Goal: Transaction & Acquisition: Subscribe to service/newsletter

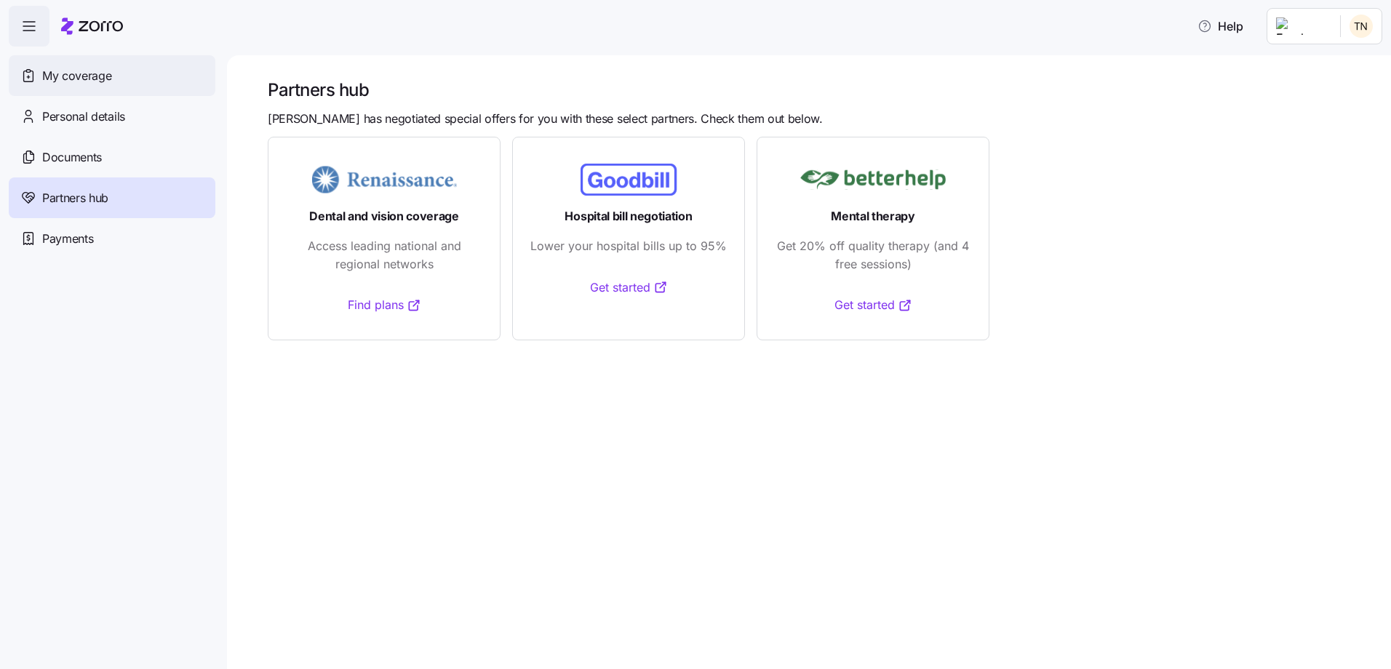
click at [89, 75] on span "My coverage" at bounding box center [76, 76] width 69 height 18
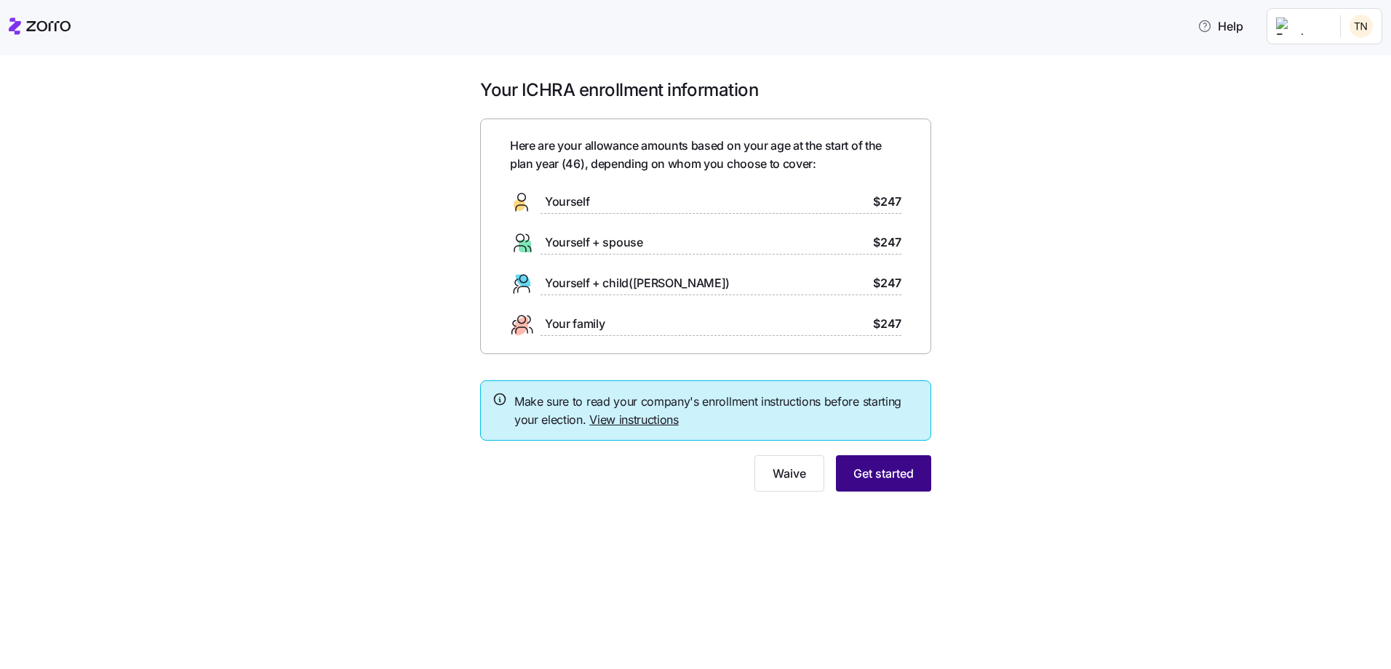
click at [887, 473] on span "Get started" at bounding box center [883, 473] width 60 height 17
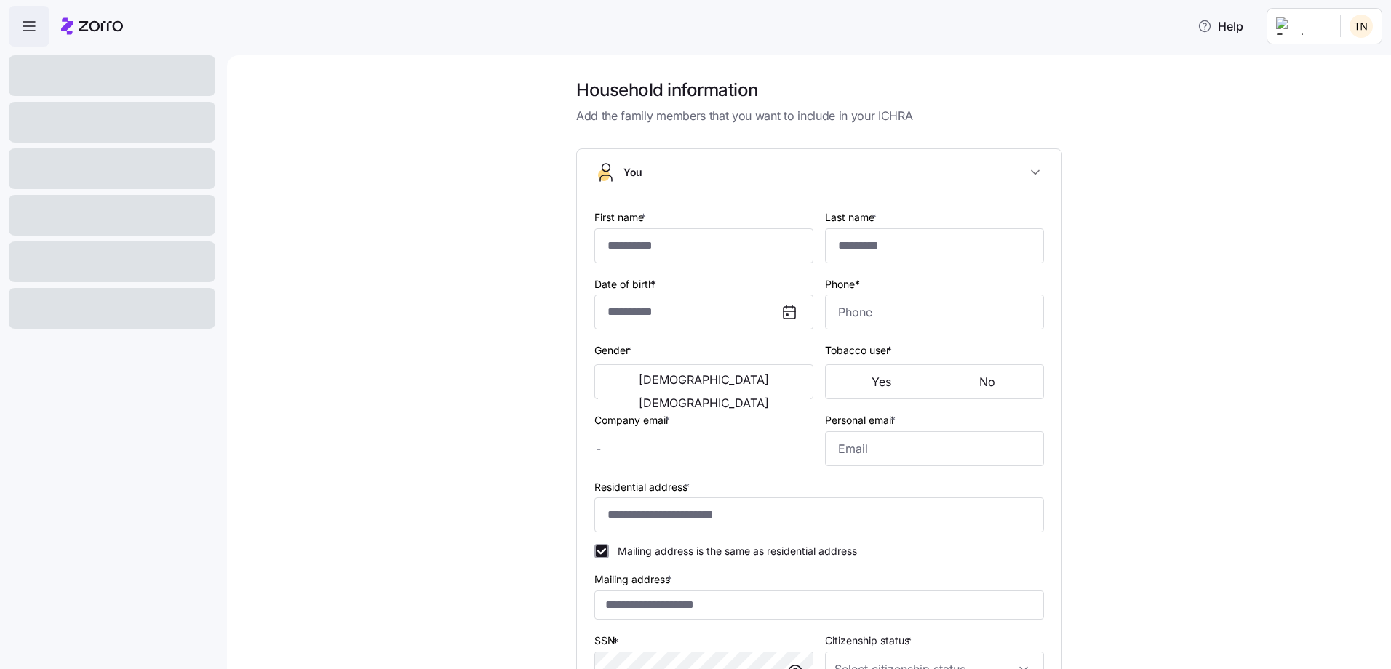
type input "******"
type input "*********"
type input "[EMAIL_ADDRESS][DOMAIN_NAME]"
type input "**********"
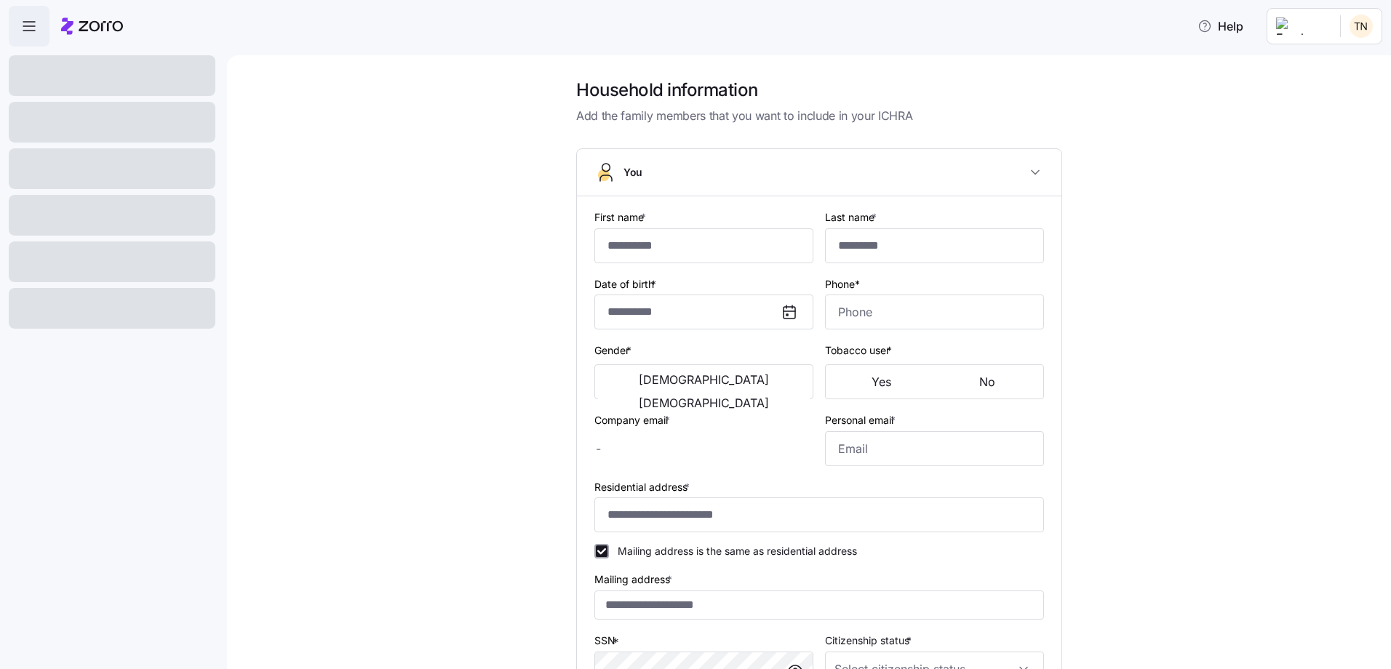
checkbox input "true"
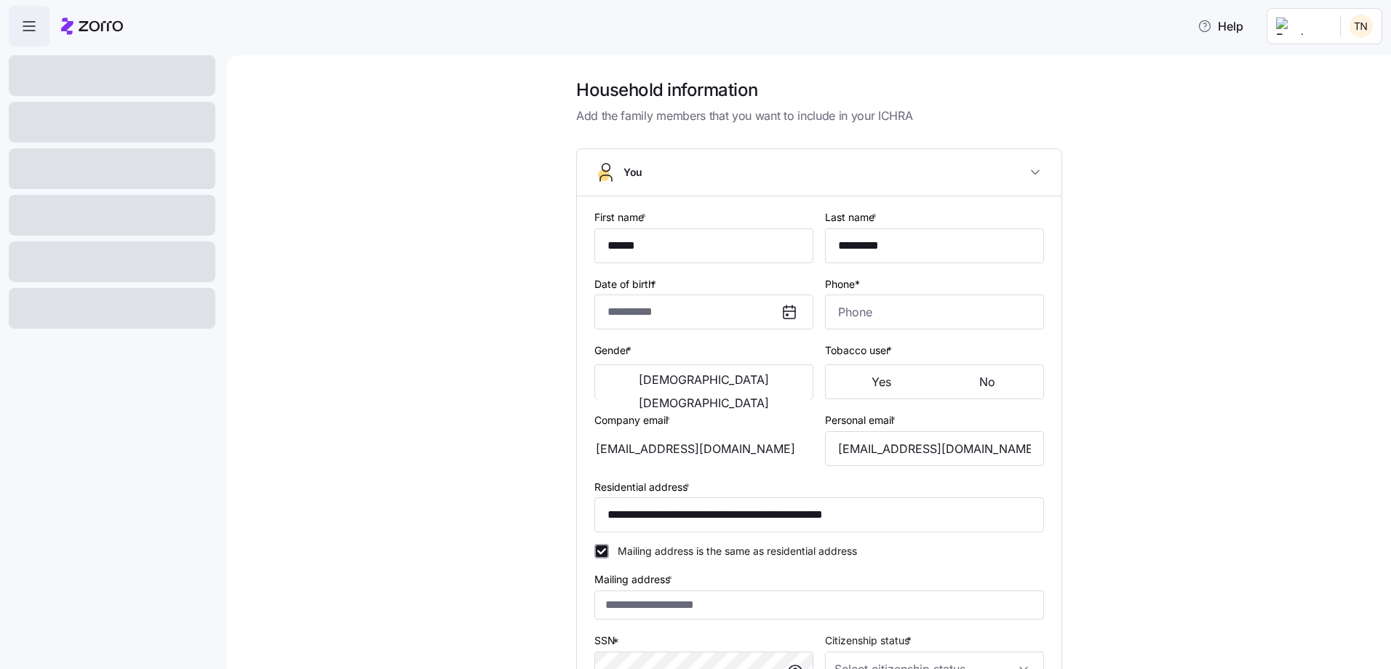
type input "**********"
type input "[PHONE_NUMBER]"
type input "[DEMOGRAPHIC_DATA] citizen"
type input "Single"
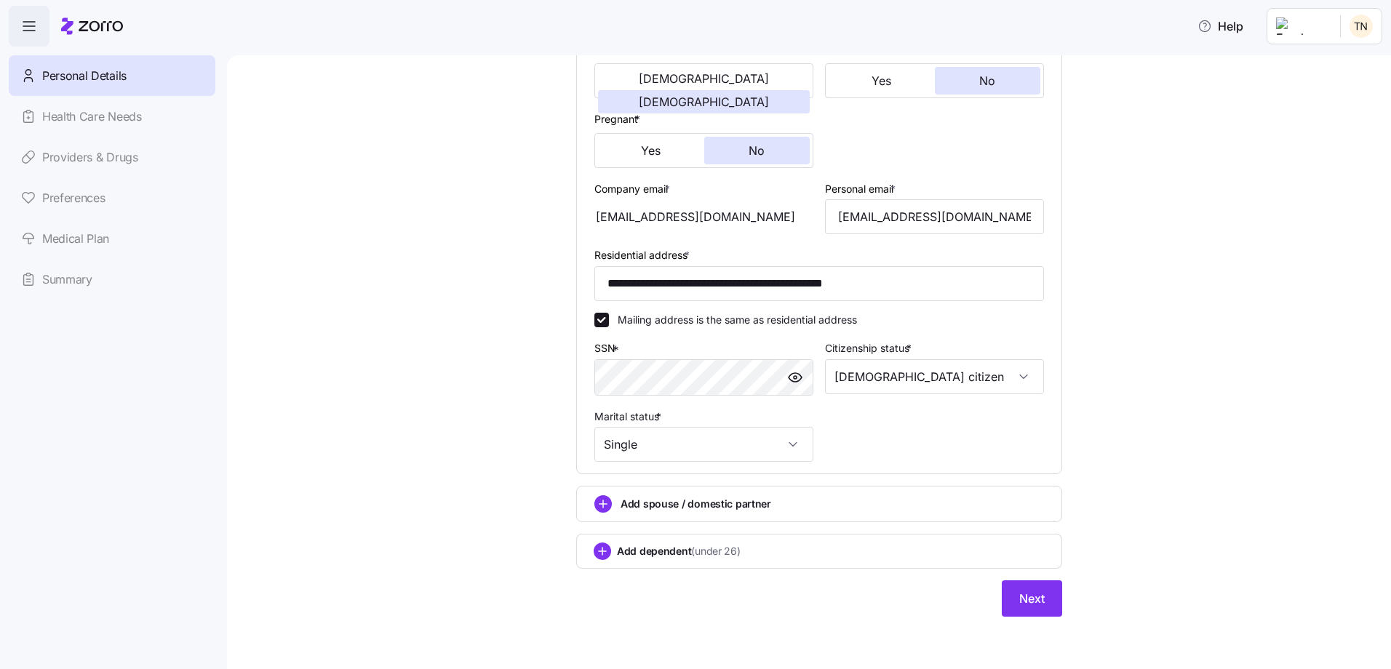
scroll to position [301, 0]
click at [1032, 599] on span "Next" at bounding box center [1031, 598] width 25 height 17
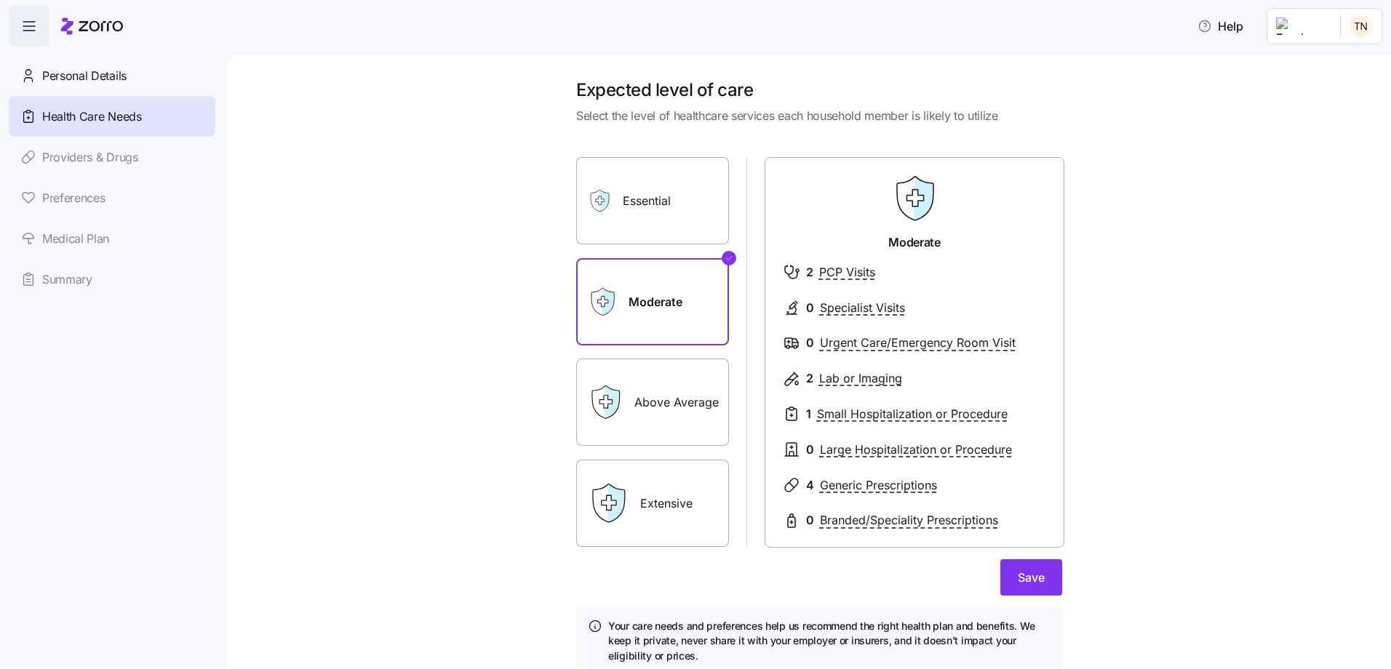
click at [648, 200] on label "Essential" at bounding box center [652, 200] width 153 height 87
click at [0, 0] on input "Essential" at bounding box center [0, 0] width 0 height 0
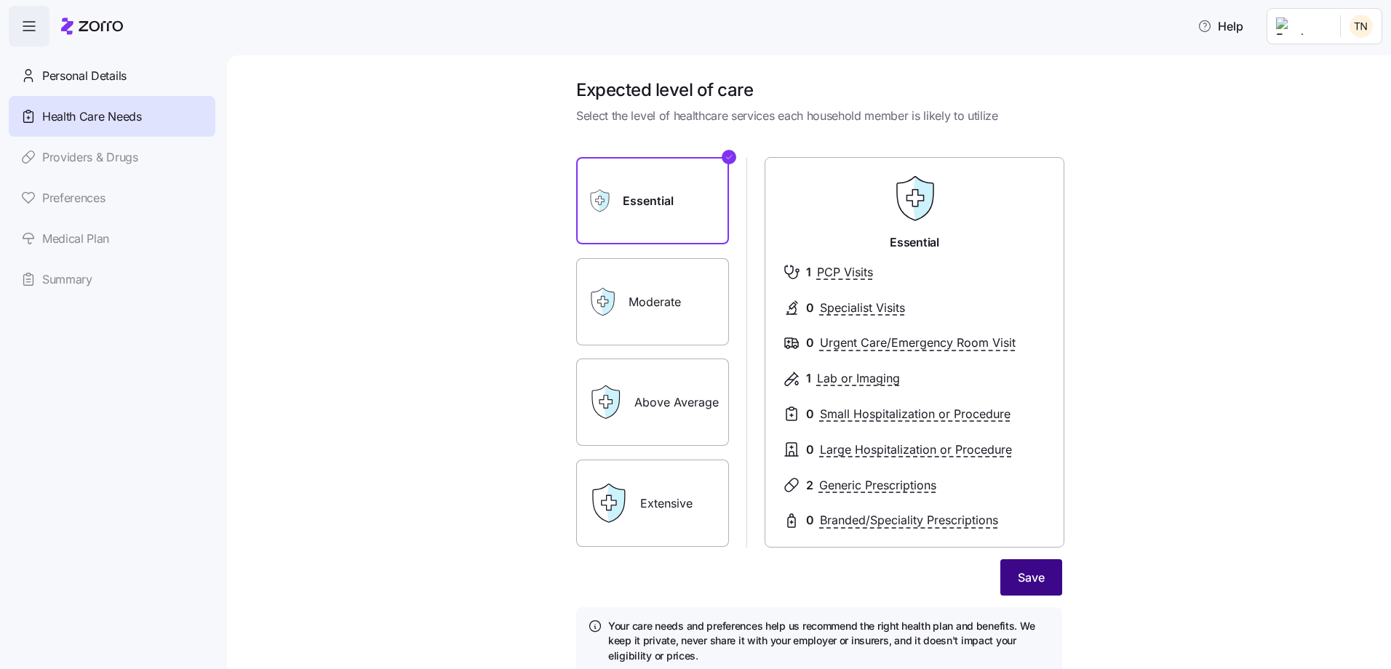
click at [1020, 571] on span "Save" at bounding box center [1030, 577] width 27 height 17
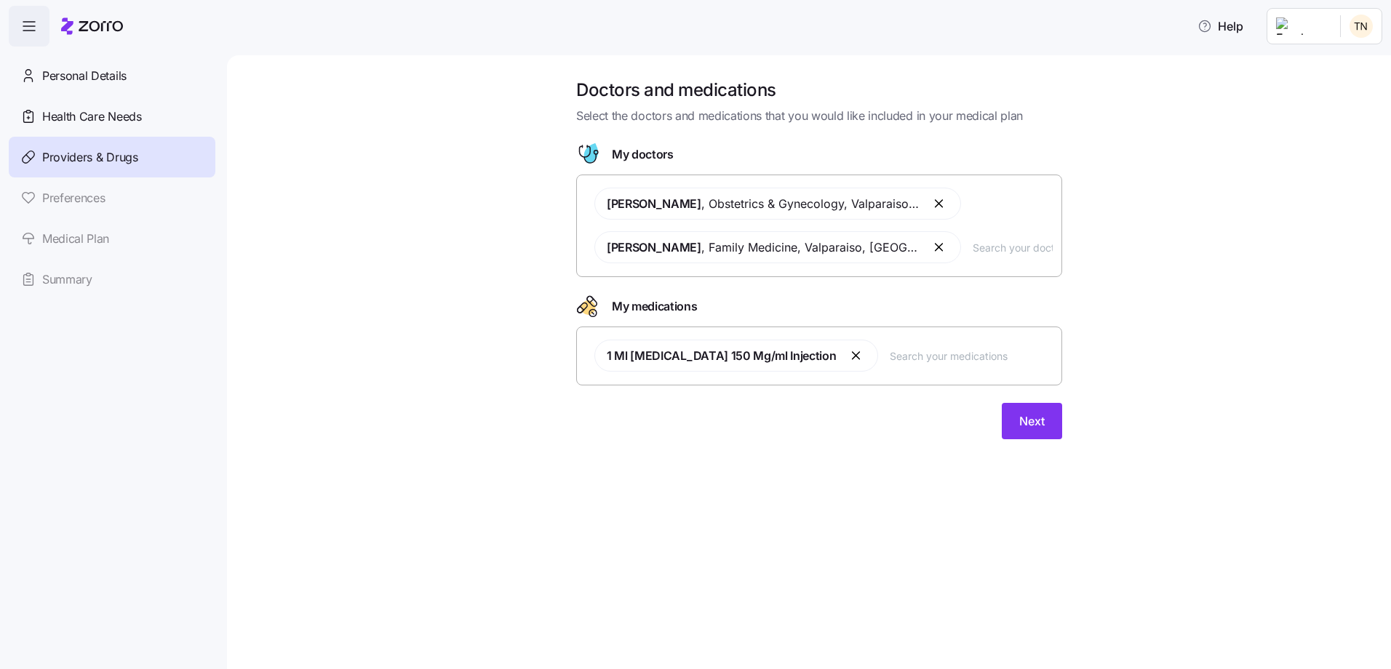
click at [975, 355] on input "text" at bounding box center [970, 356] width 163 height 16
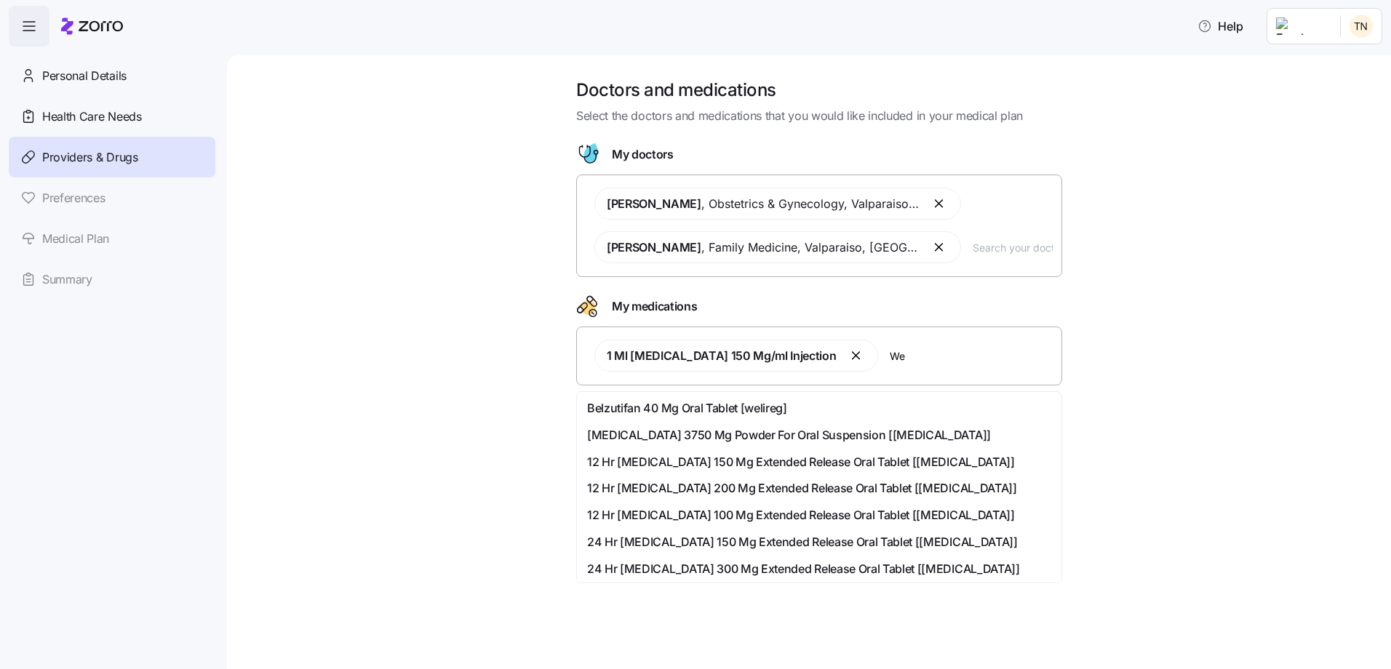
type input "W"
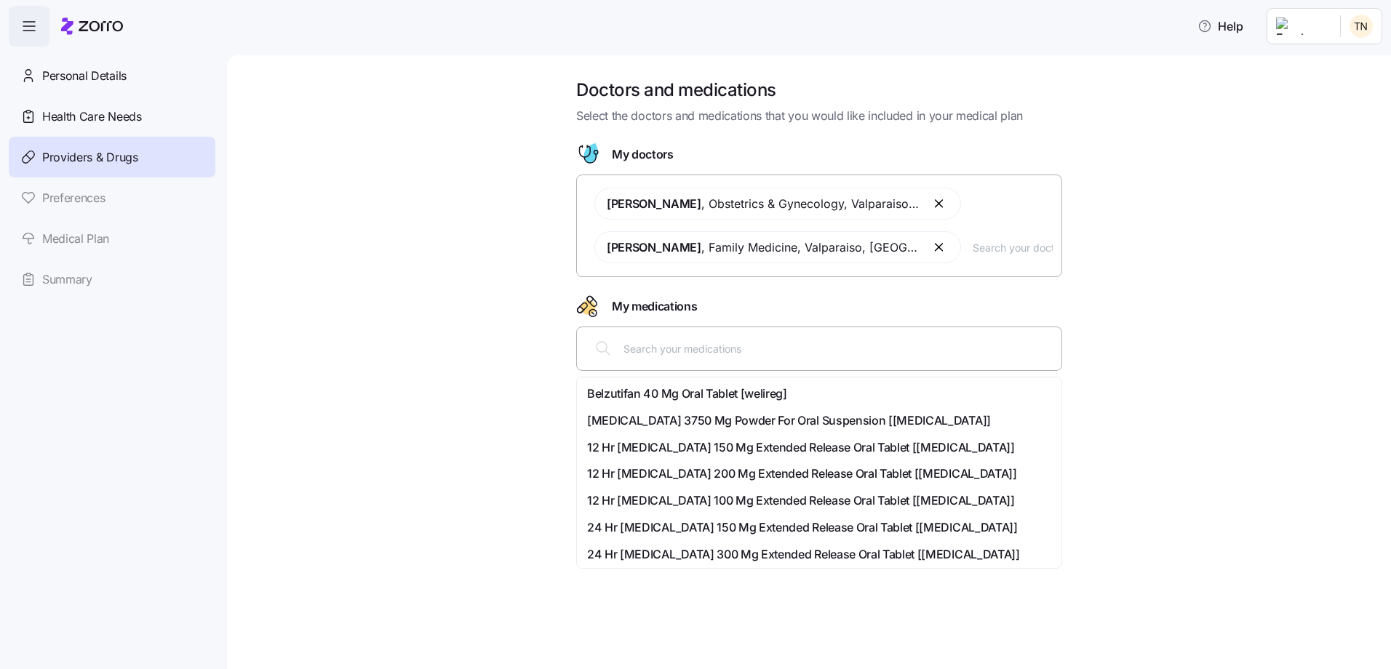
type input "P"
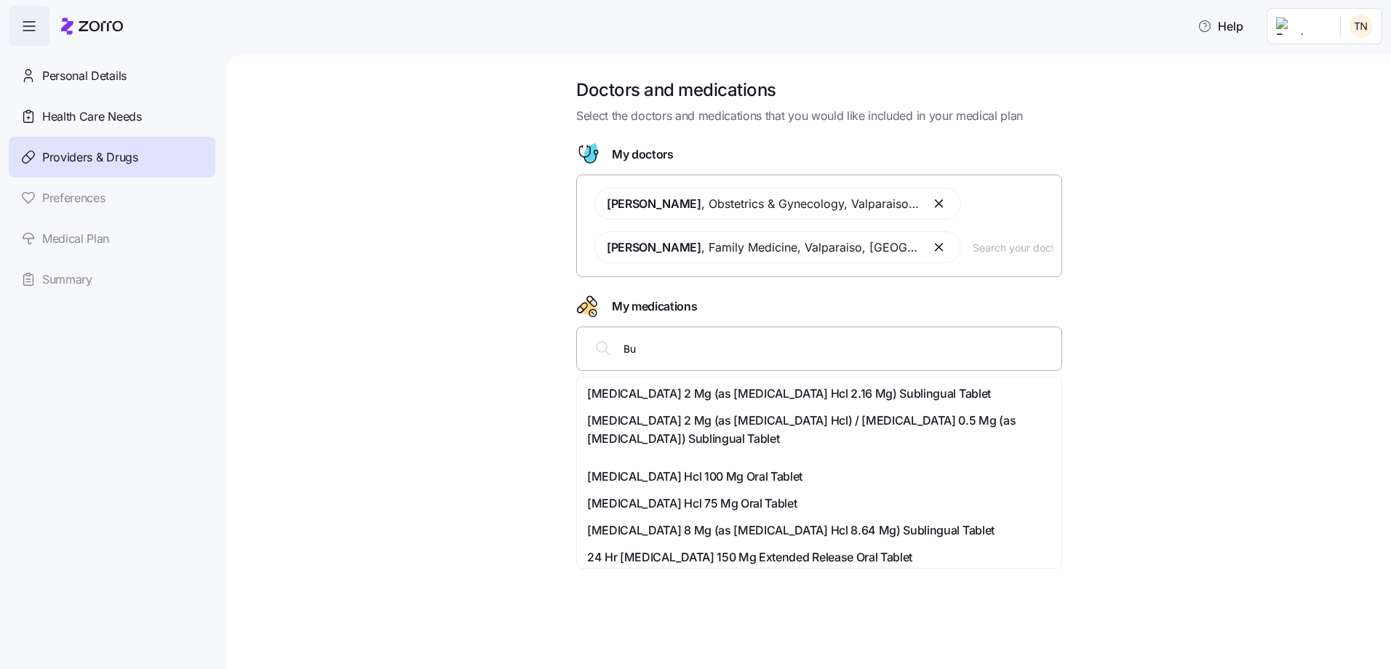
type input "B"
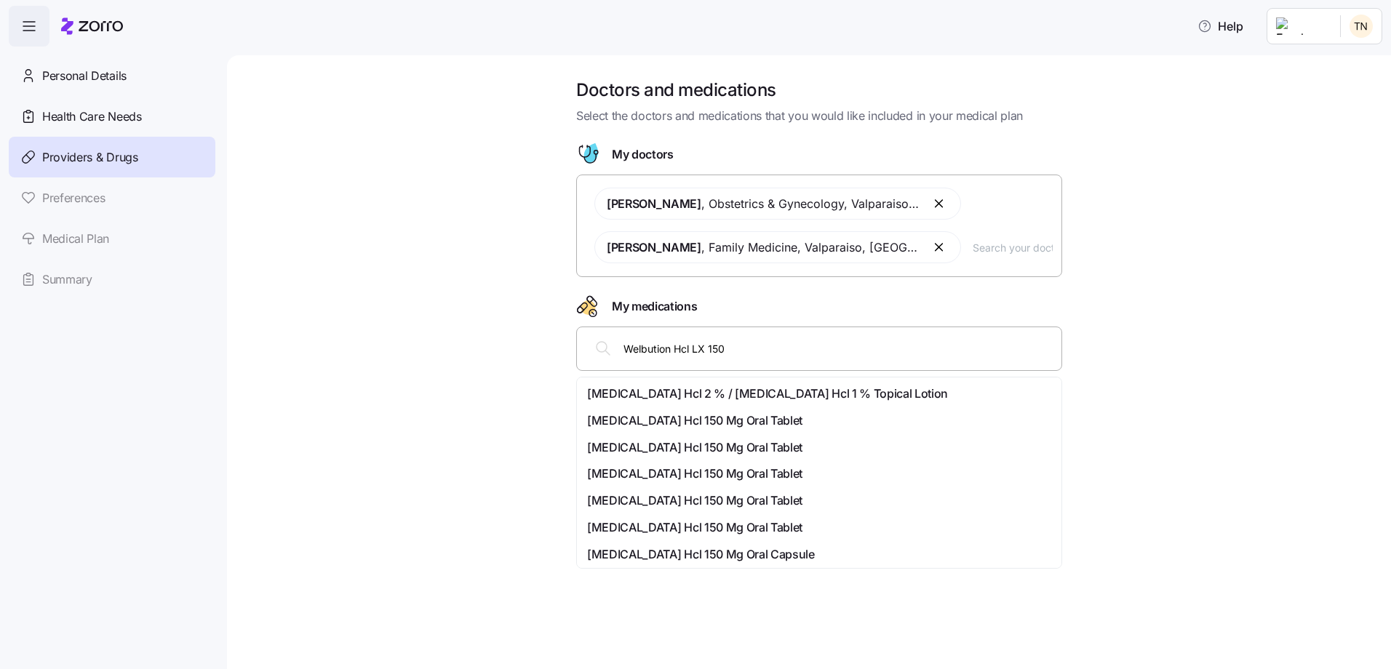
drag, startPoint x: 672, startPoint y: 350, endPoint x: 619, endPoint y: 345, distance: 53.3
click at [619, 345] on div "Welbution Hcl LX 150" at bounding box center [818, 348] width 467 height 35
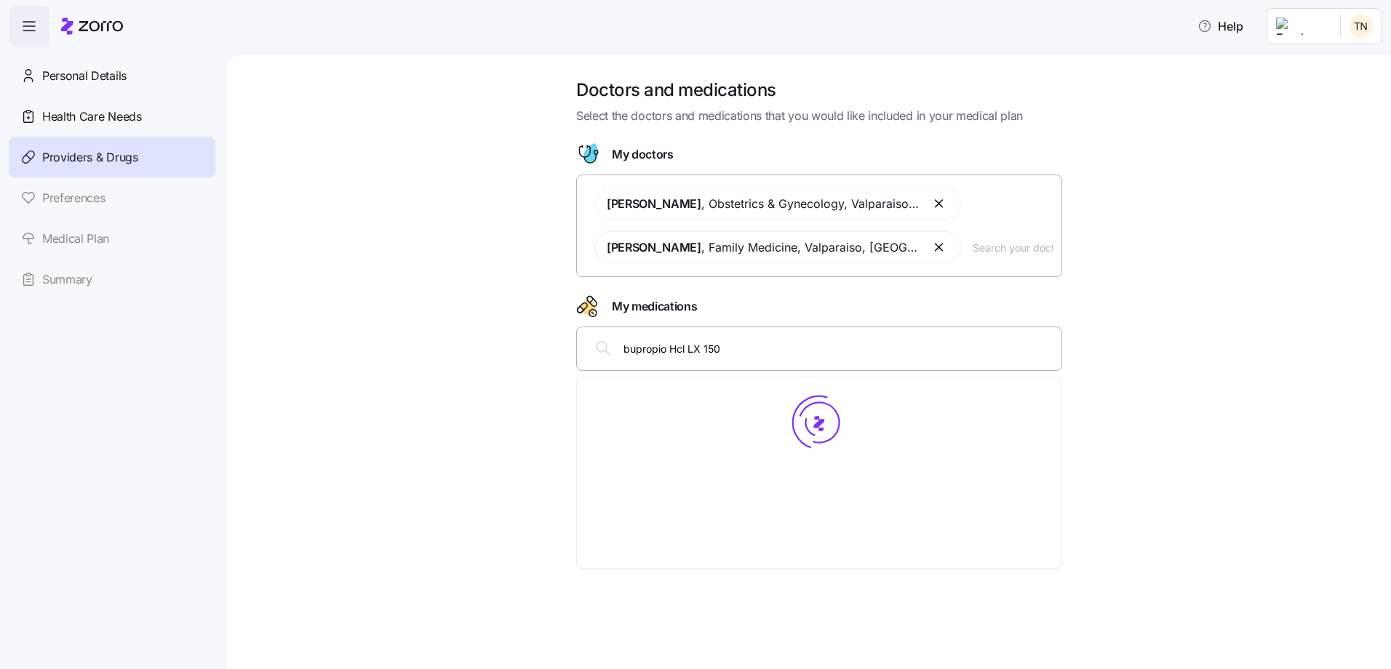
type input "[MEDICAL_DATA] Hcl LX 150"
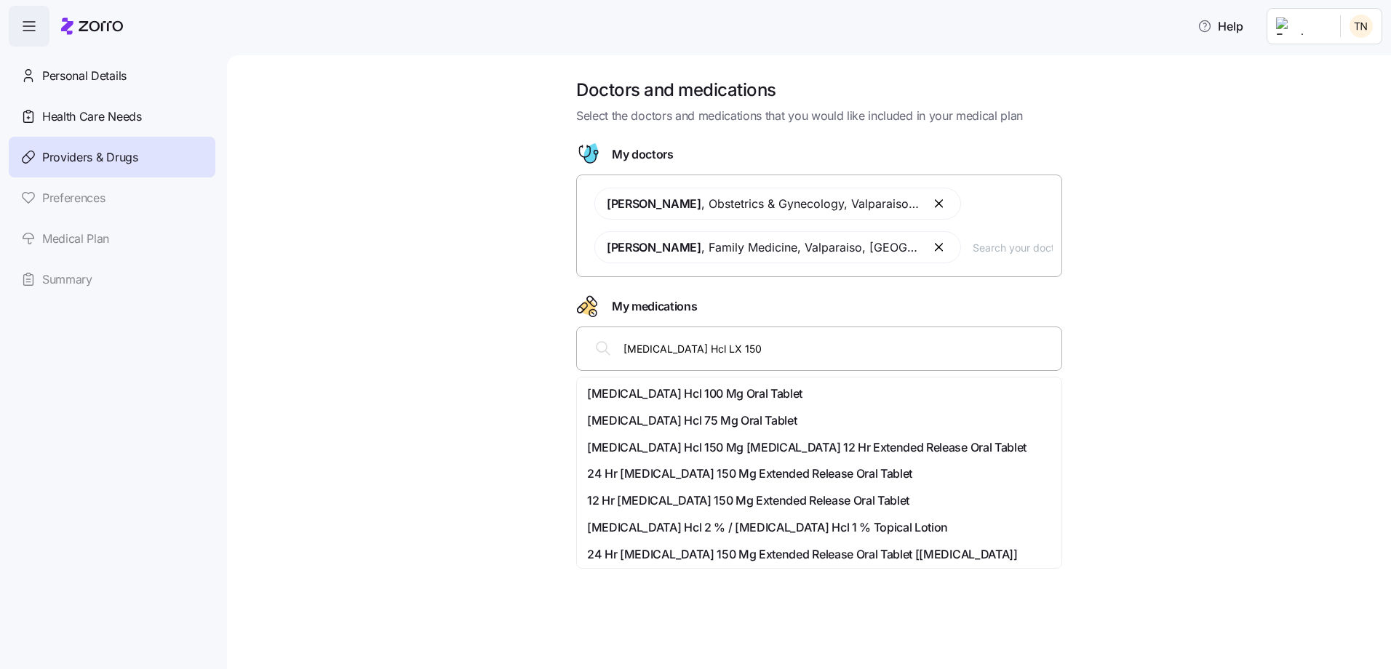
click at [636, 496] on span "12 Hr [MEDICAL_DATA] 150 Mg Extended Release Oral Tablet" at bounding box center [748, 501] width 322 height 18
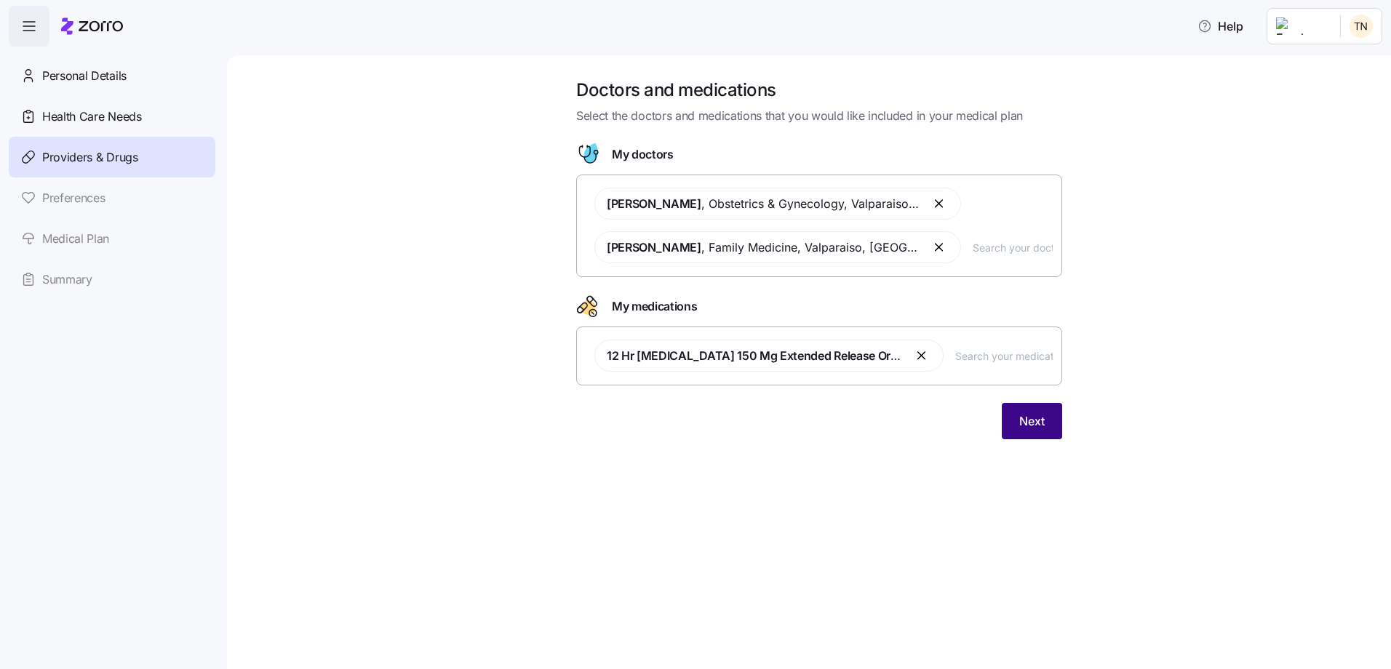
click at [1038, 423] on span "Next" at bounding box center [1031, 420] width 25 height 17
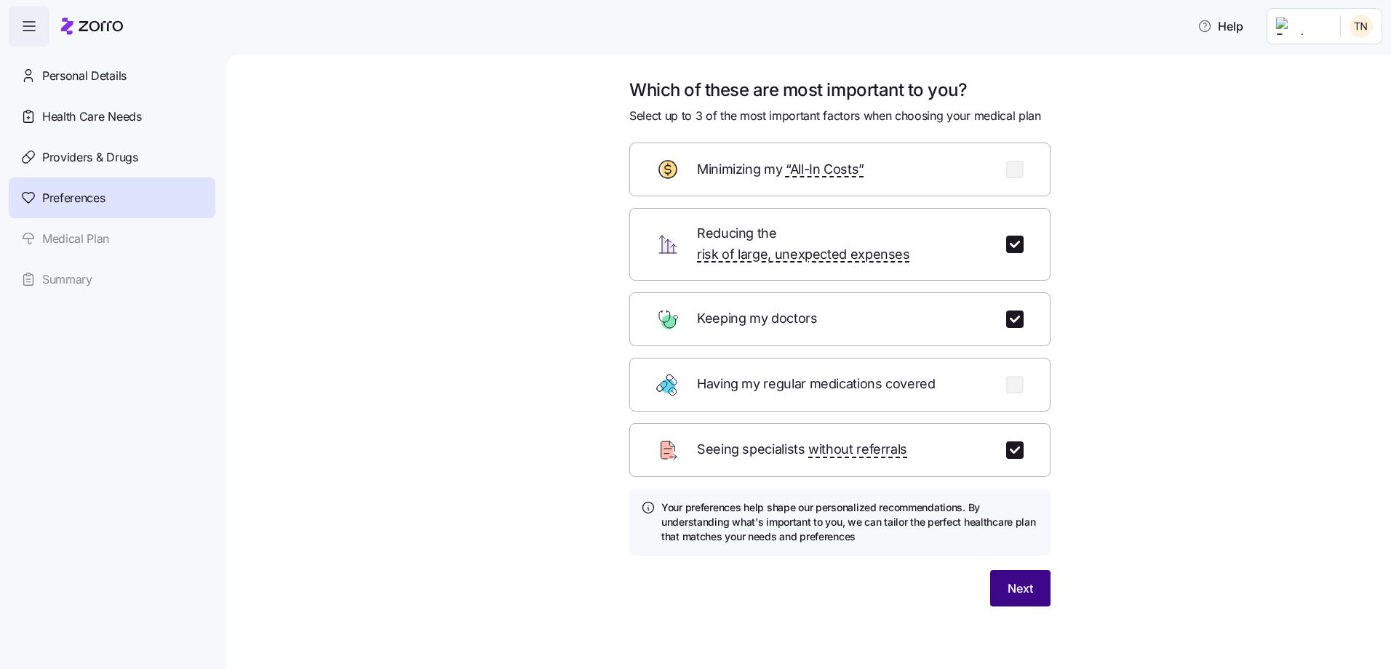
click at [1028, 580] on span "Next" at bounding box center [1019, 588] width 25 height 17
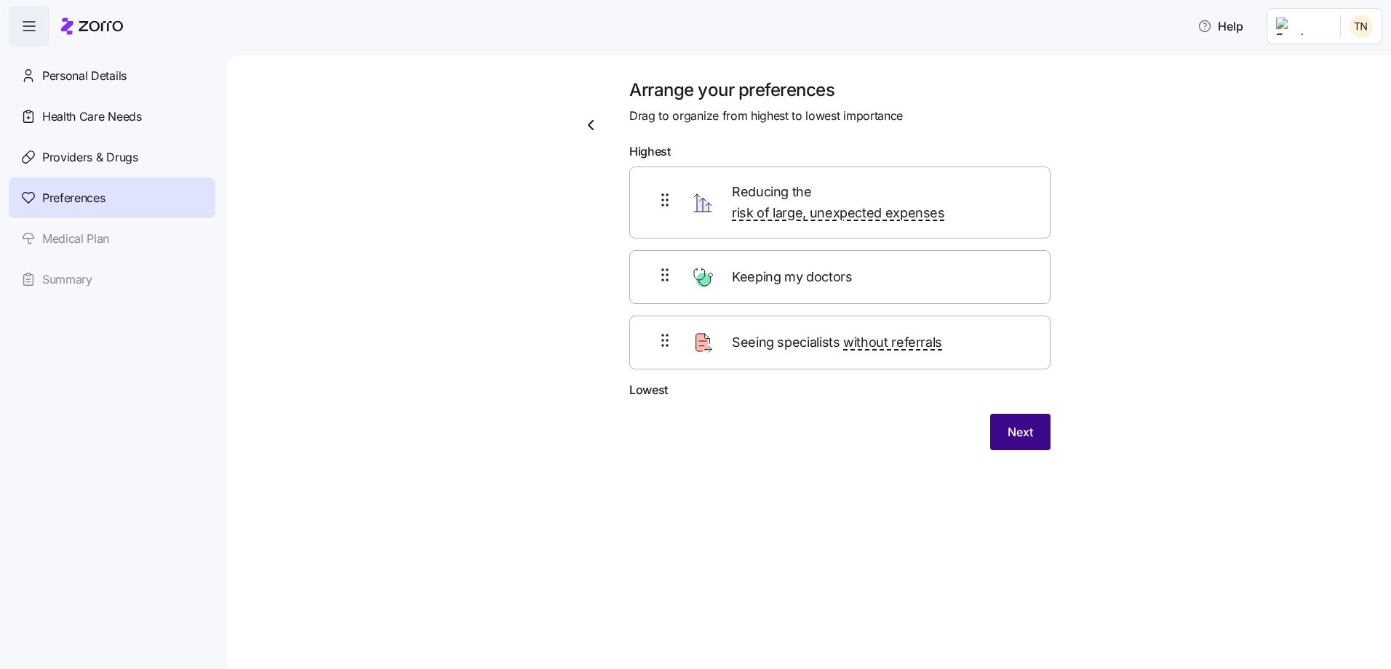
click at [1017, 423] on span "Next" at bounding box center [1019, 431] width 25 height 17
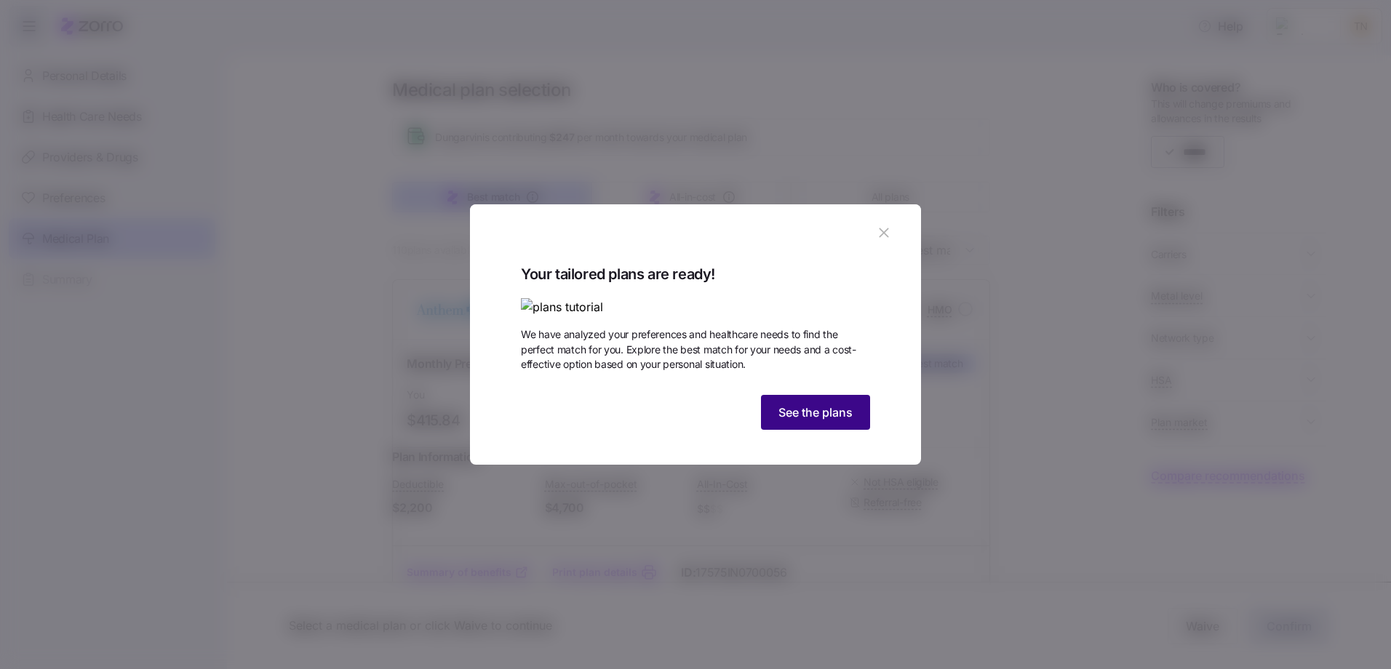
click at [785, 421] on span "See the plans" at bounding box center [815, 412] width 74 height 17
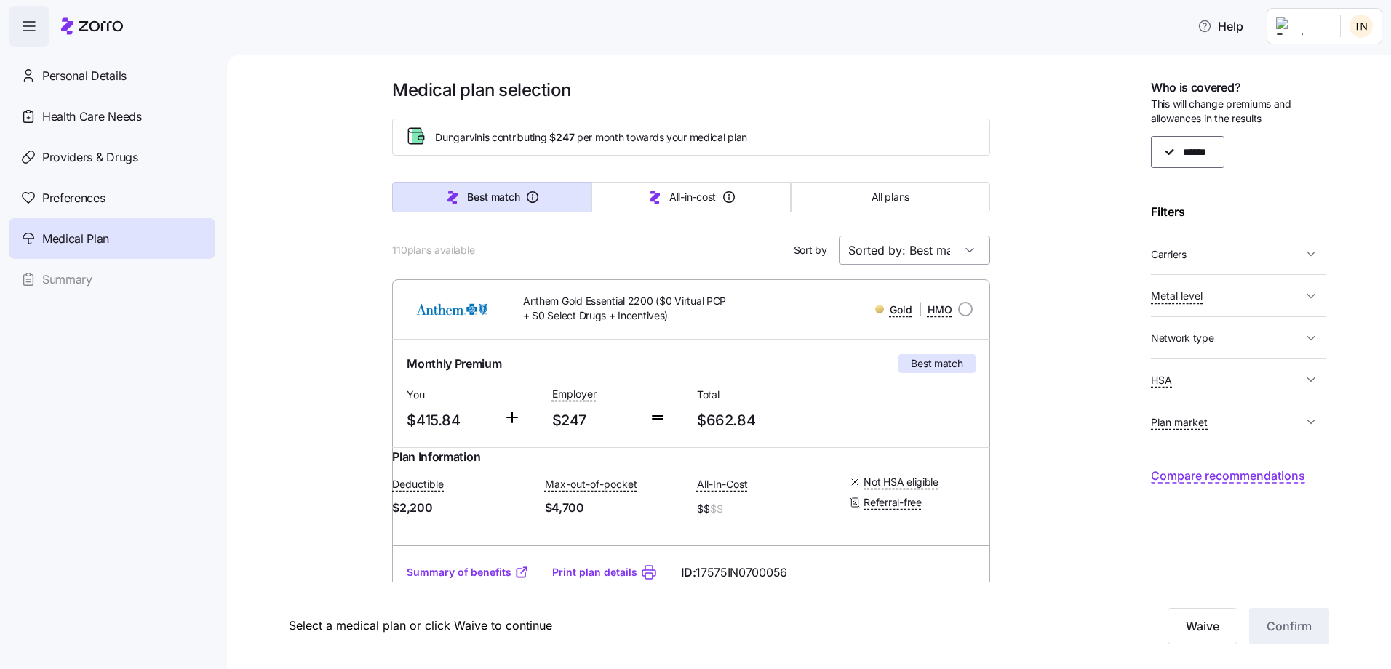
click at [912, 249] on input "Sorted by: Best match" at bounding box center [914, 250] width 151 height 29
click at [885, 345] on div "Premium" at bounding box center [909, 346] width 140 height 28
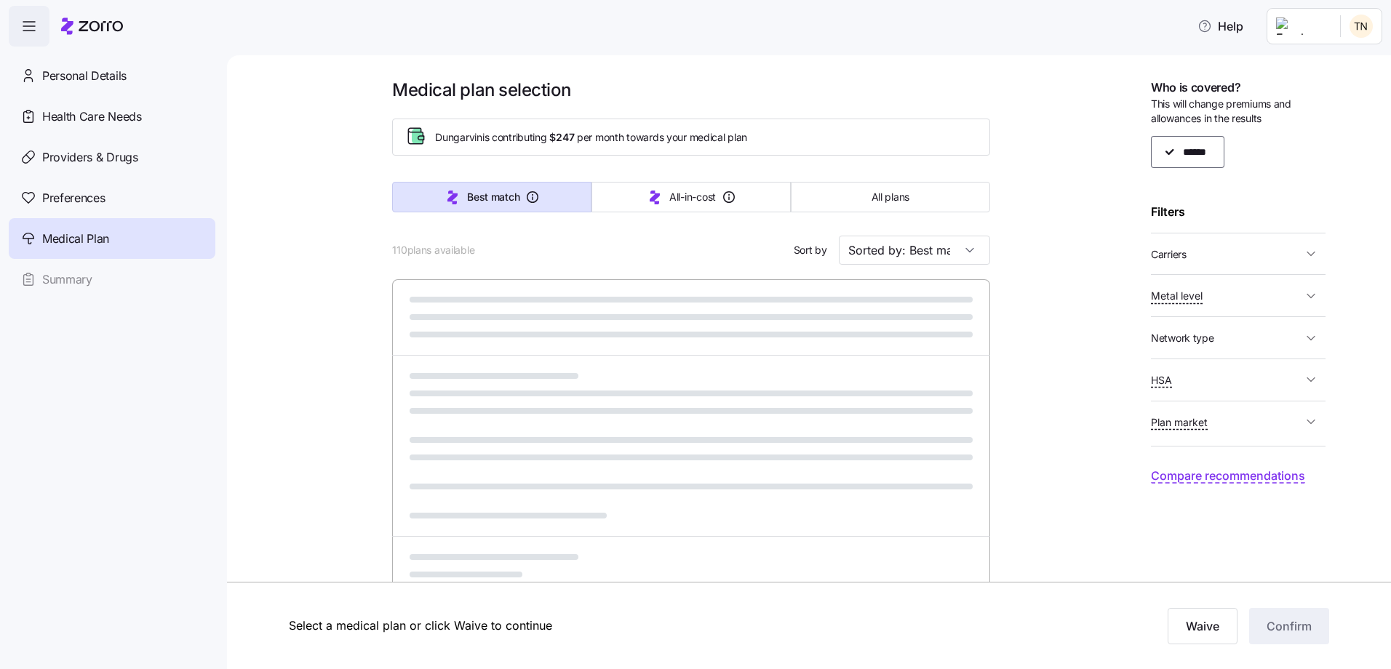
type input "Sorted by: Premium"
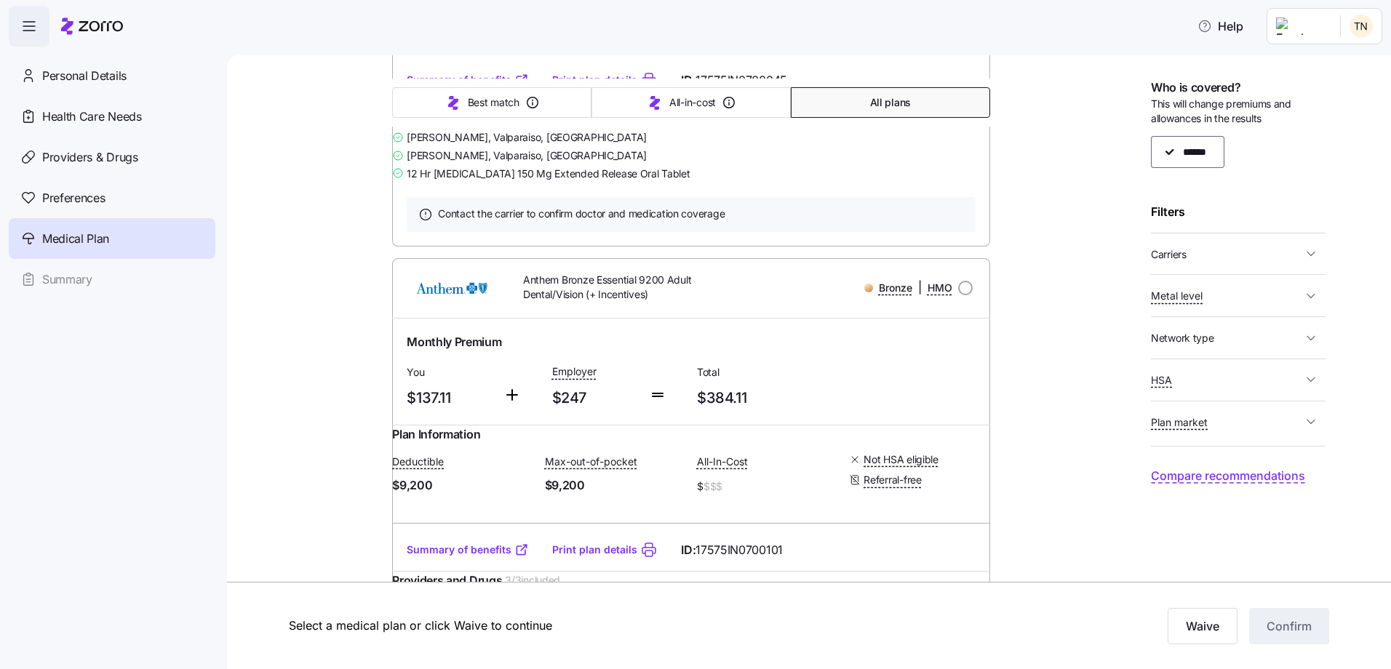
scroll to position [509, 0]
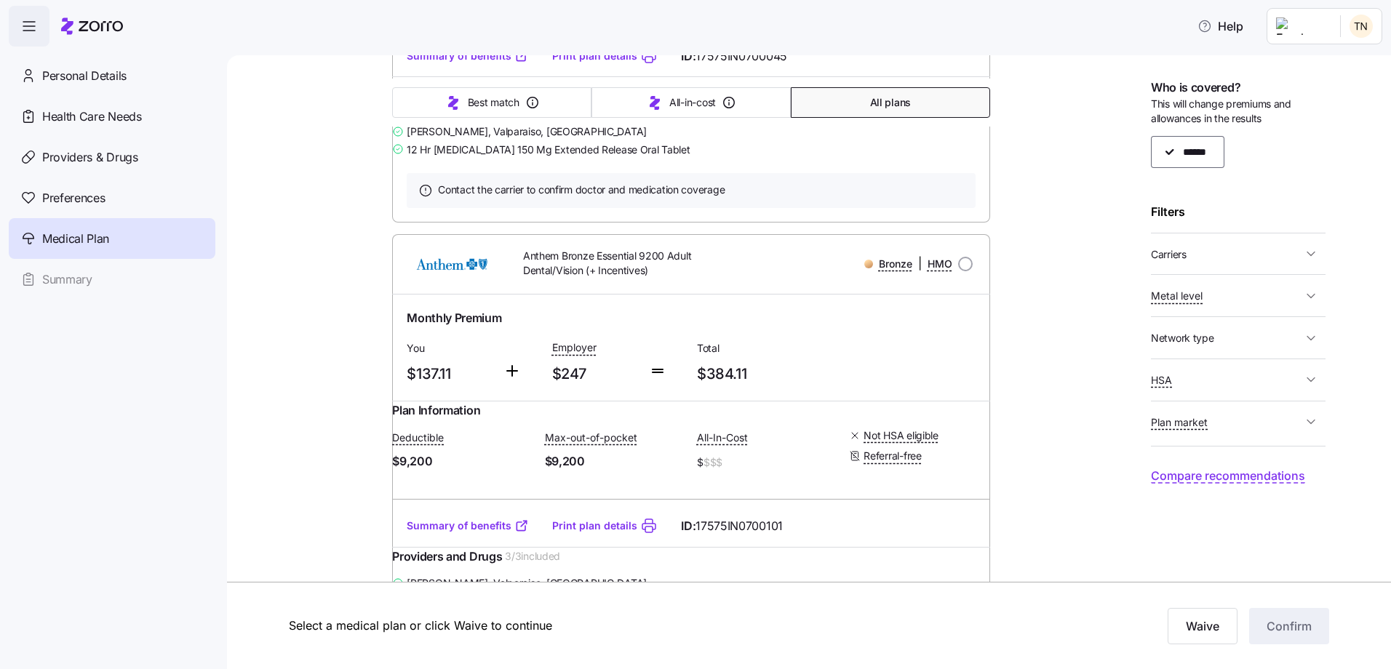
click at [1309, 335] on icon "button" at bounding box center [1310, 338] width 15 height 15
click at [1303, 292] on icon "button" at bounding box center [1310, 296] width 15 height 15
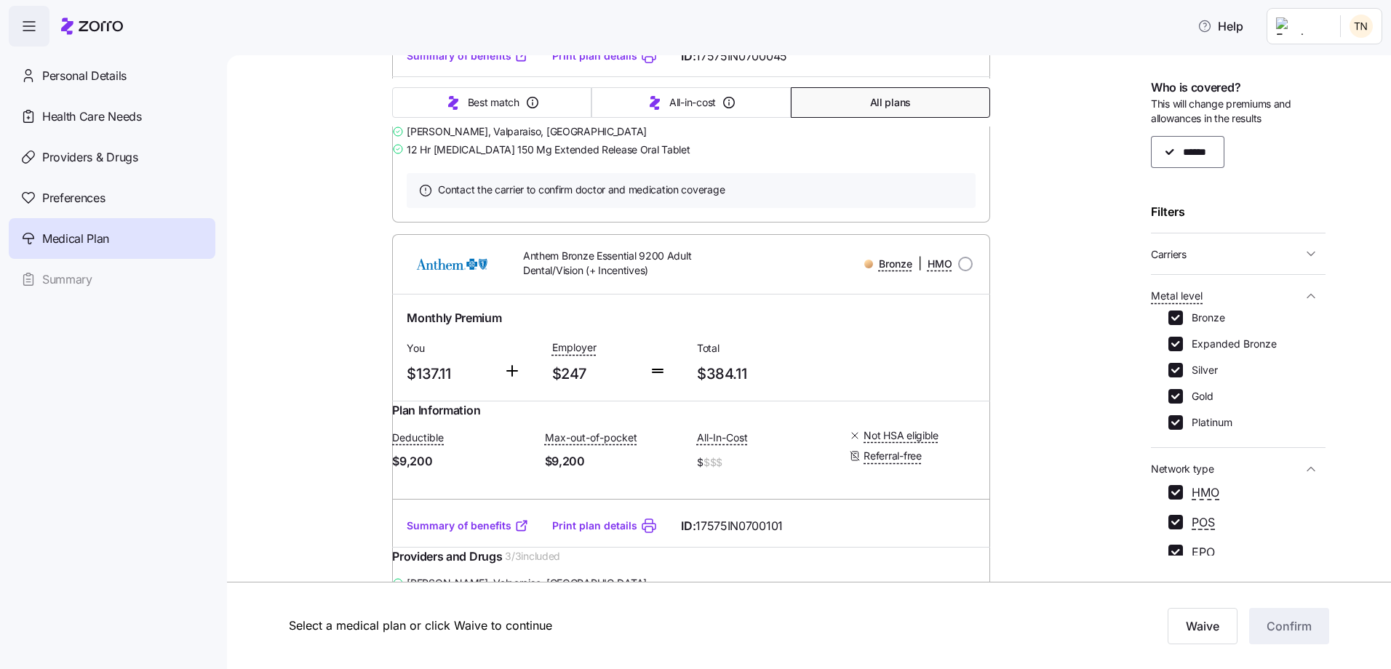
click at [1303, 253] on icon "button" at bounding box center [1310, 254] width 15 height 15
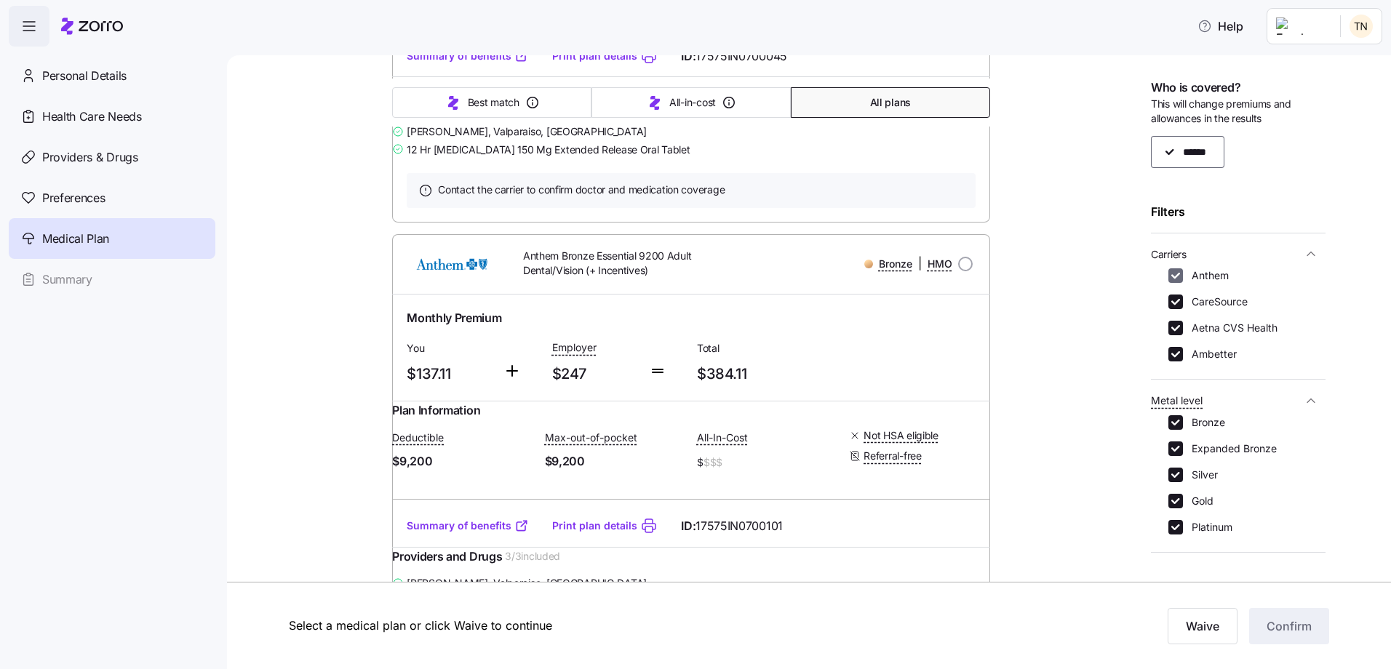
click at [1175, 273] on input "Anthem" at bounding box center [1175, 275] width 15 height 15
checkbox input "false"
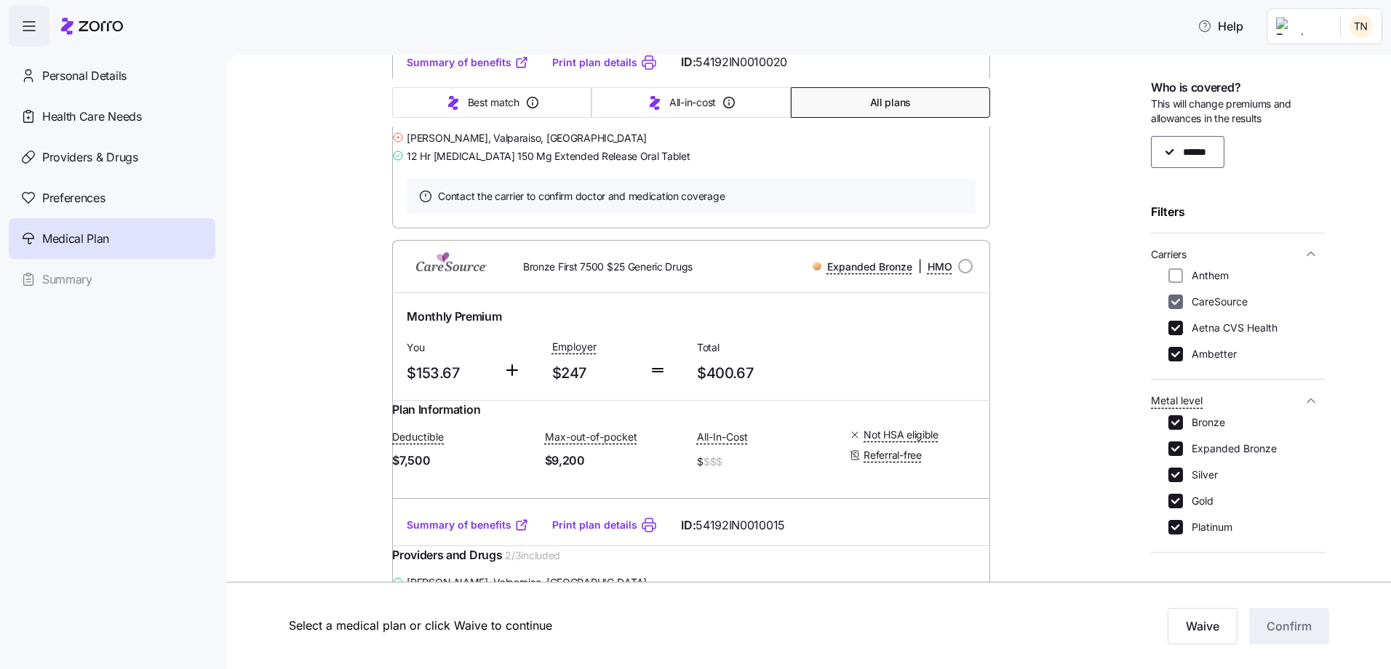
click at [1178, 298] on input "CareSource" at bounding box center [1175, 302] width 15 height 15
checkbox input "false"
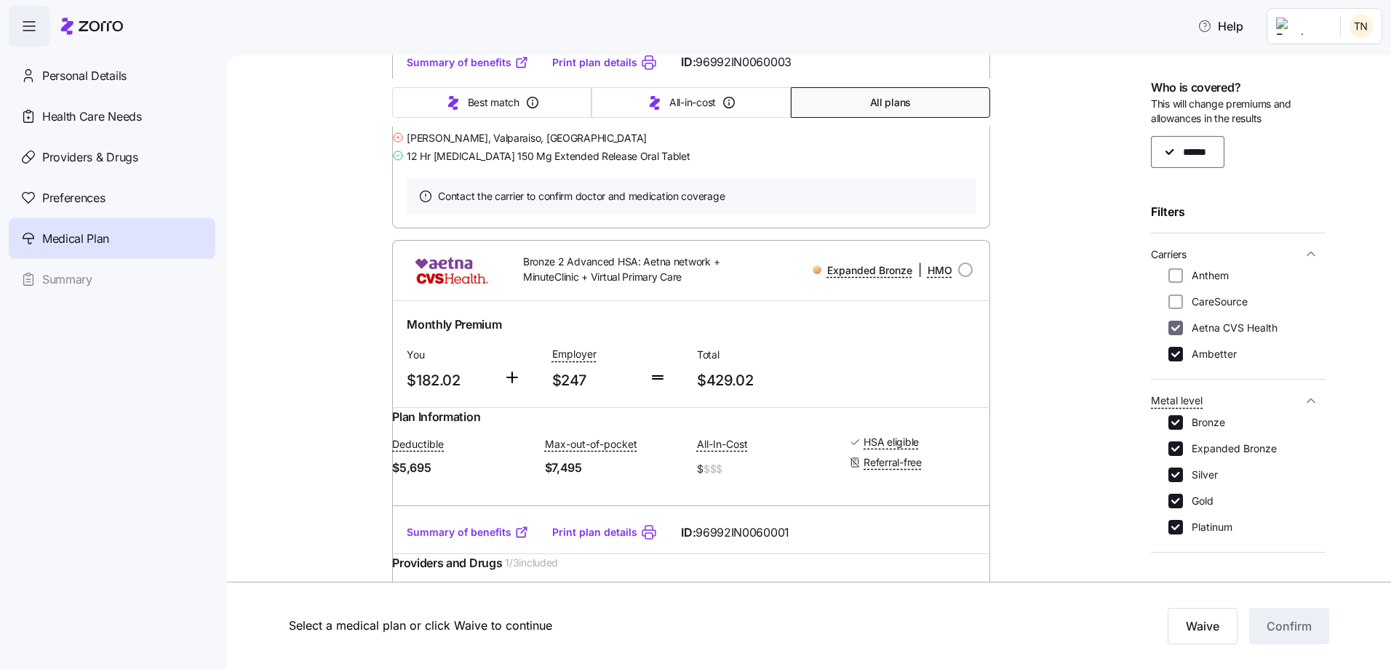
click at [1172, 324] on input "Aetna CVS Health" at bounding box center [1175, 328] width 15 height 15
checkbox input "false"
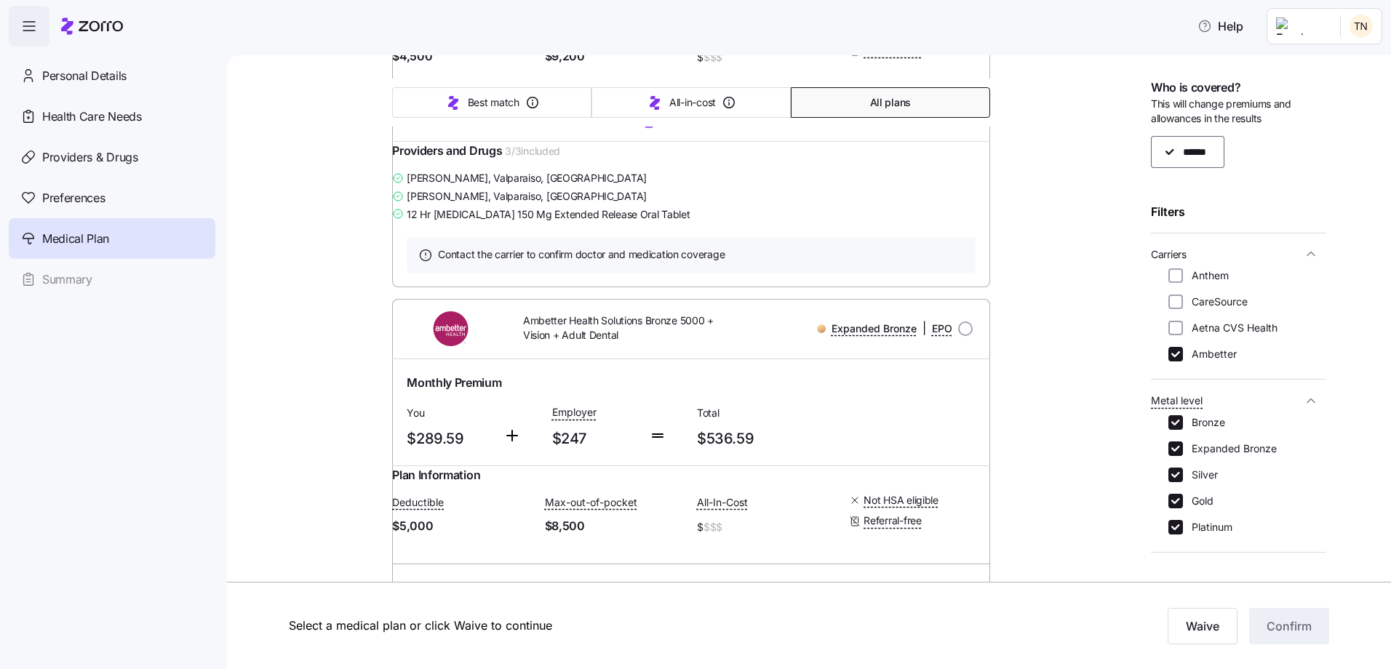
scroll to position [3200, 0]
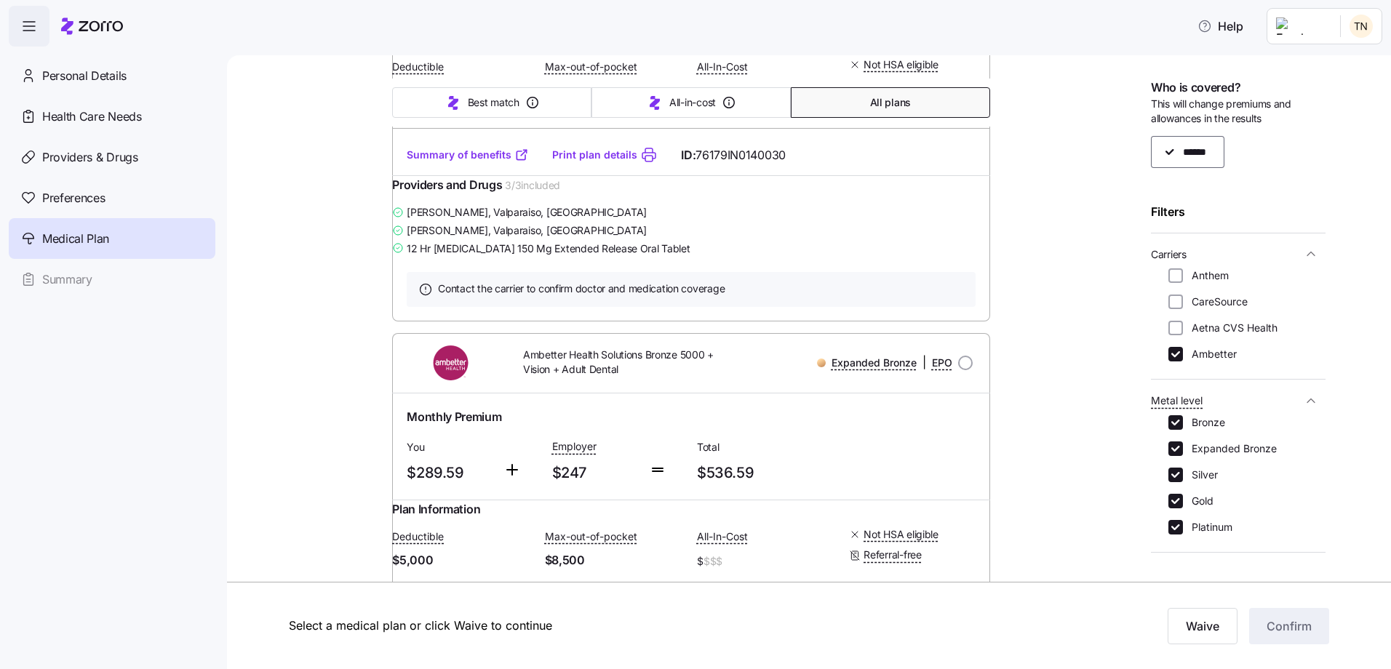
radio input "true"
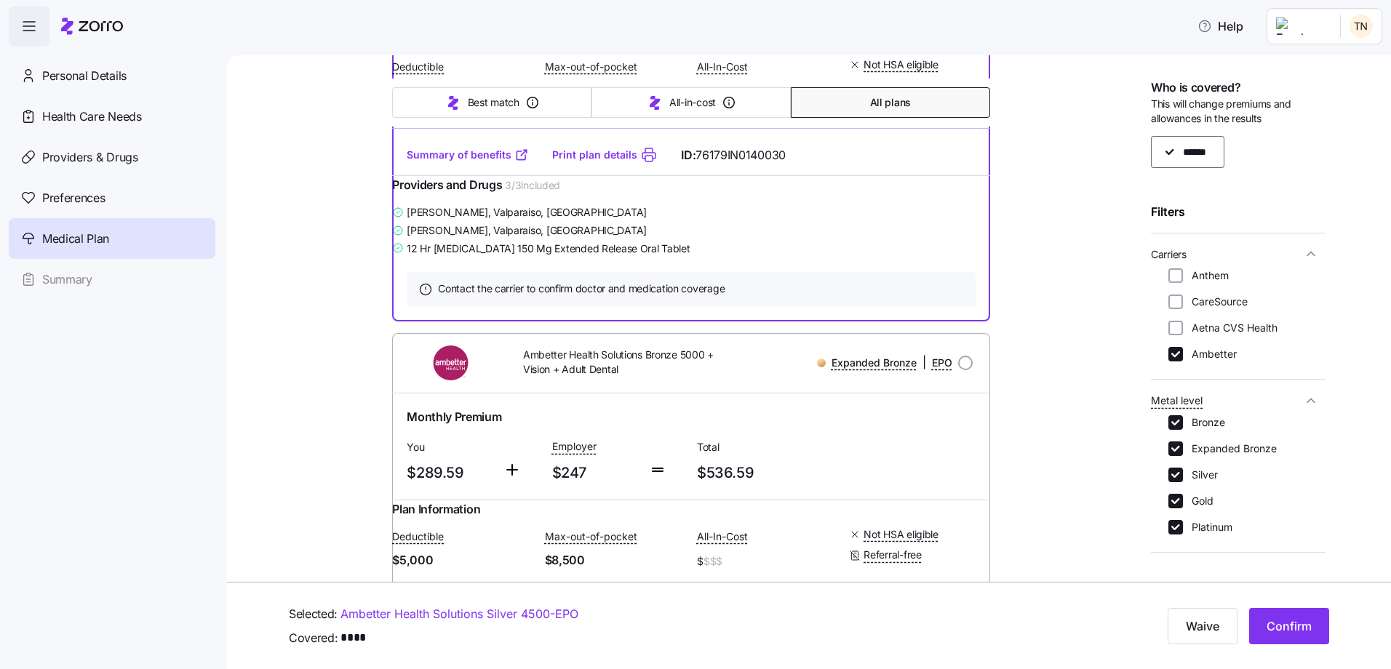
click at [474, 162] on link "Summary of benefits" at bounding box center [468, 155] width 122 height 15
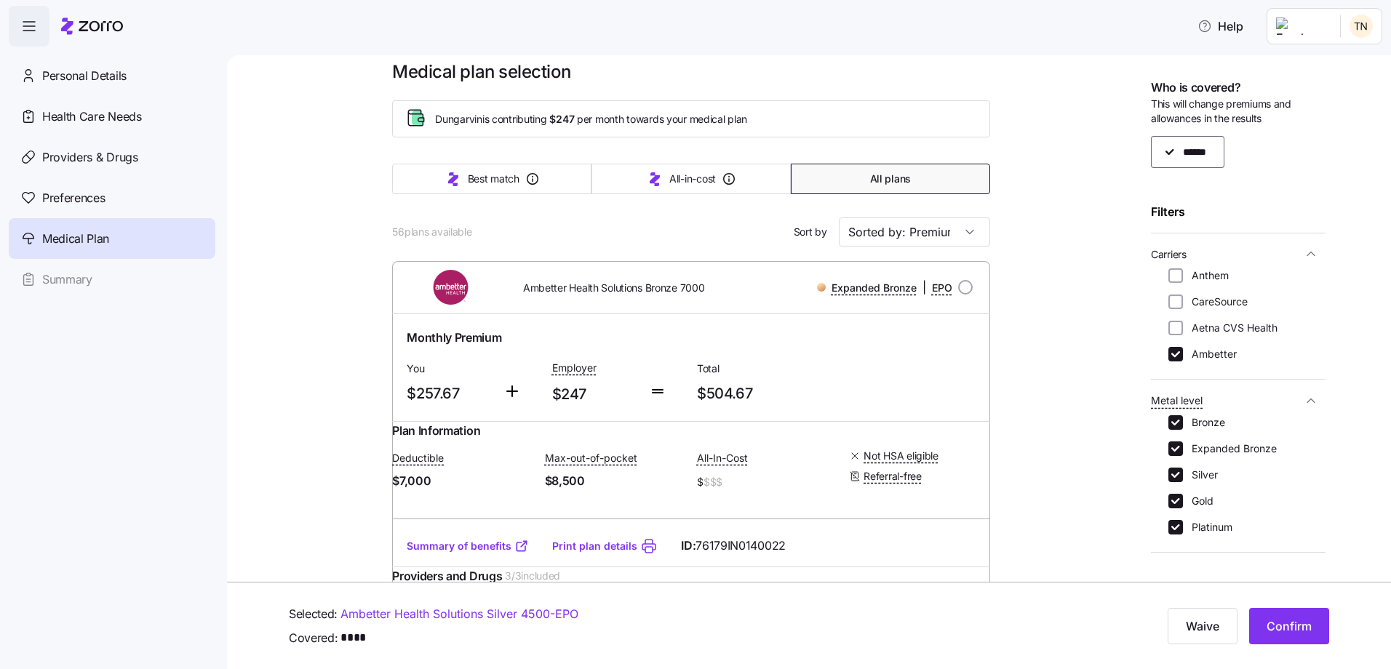
scroll to position [0, 0]
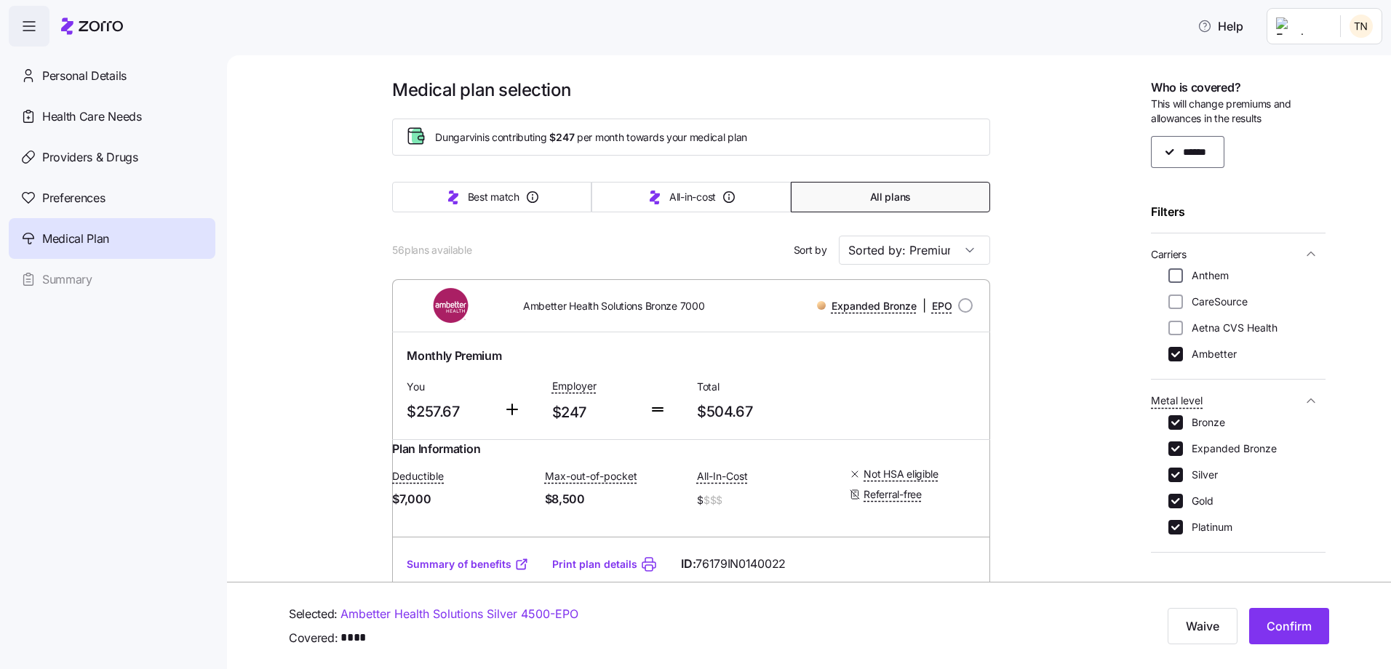
click at [1178, 275] on input "Anthem" at bounding box center [1175, 275] width 15 height 15
checkbox input "true"
click at [1176, 296] on input "CareSource" at bounding box center [1175, 302] width 15 height 15
checkbox input "true"
click at [1177, 327] on input "Aetna CVS Health" at bounding box center [1175, 328] width 15 height 15
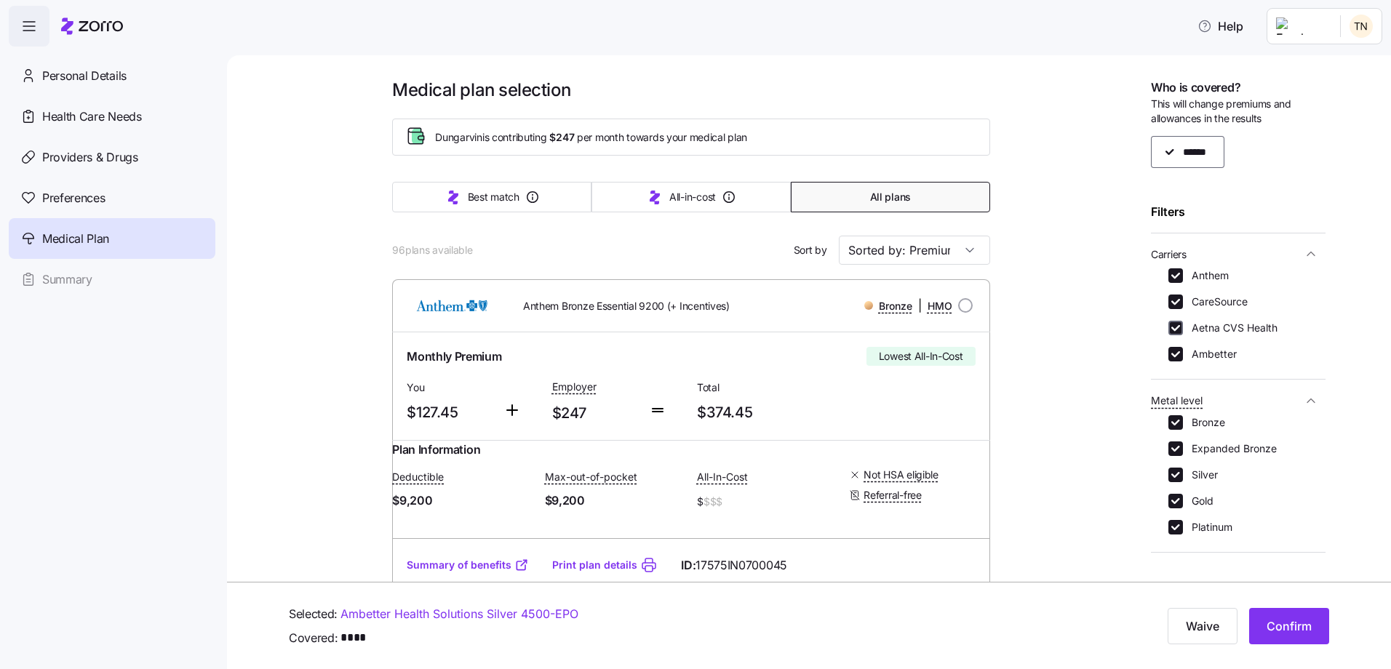
checkbox input "true"
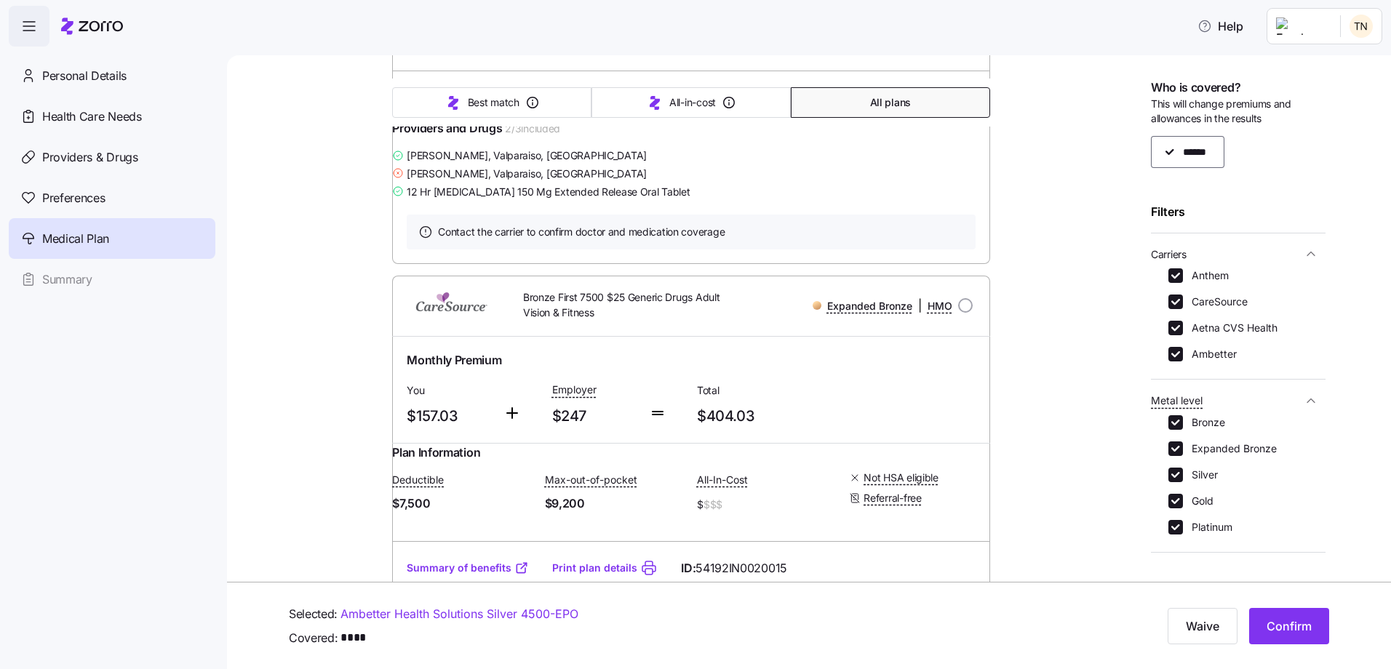
scroll to position [4727, 0]
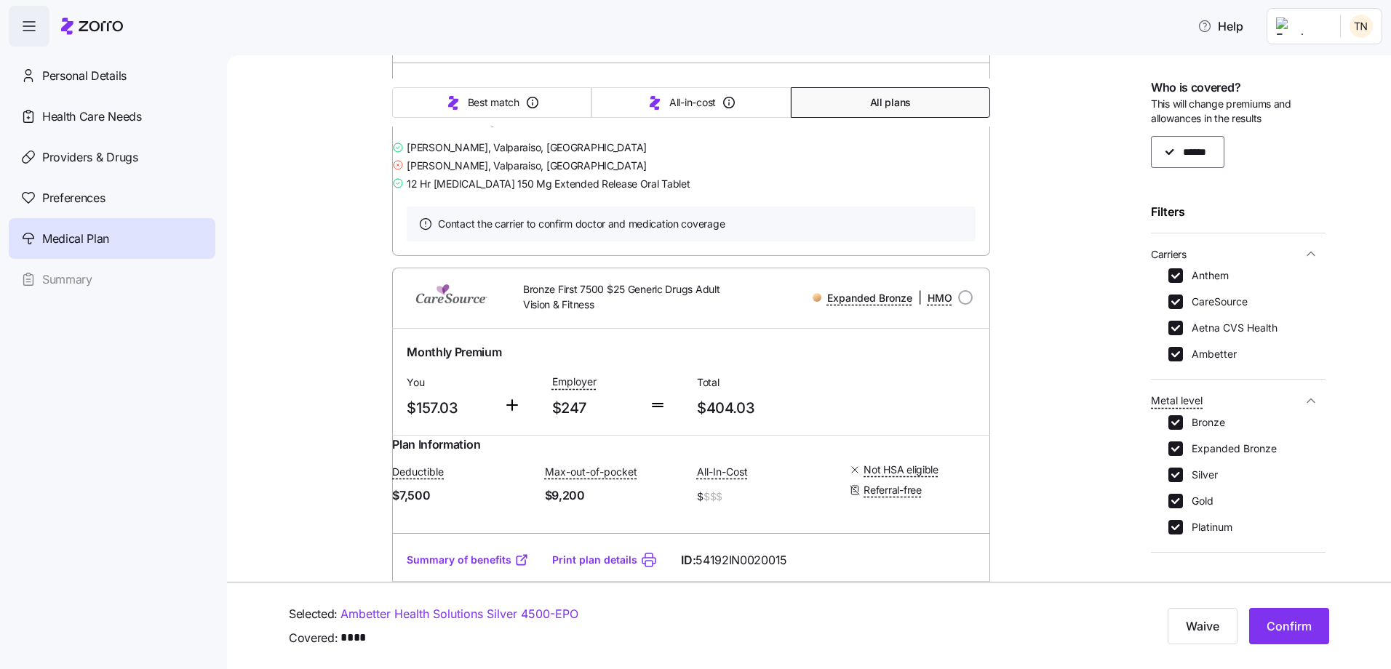
click at [452, 97] on link "Summary of benefits" at bounding box center [468, 90] width 122 height 15
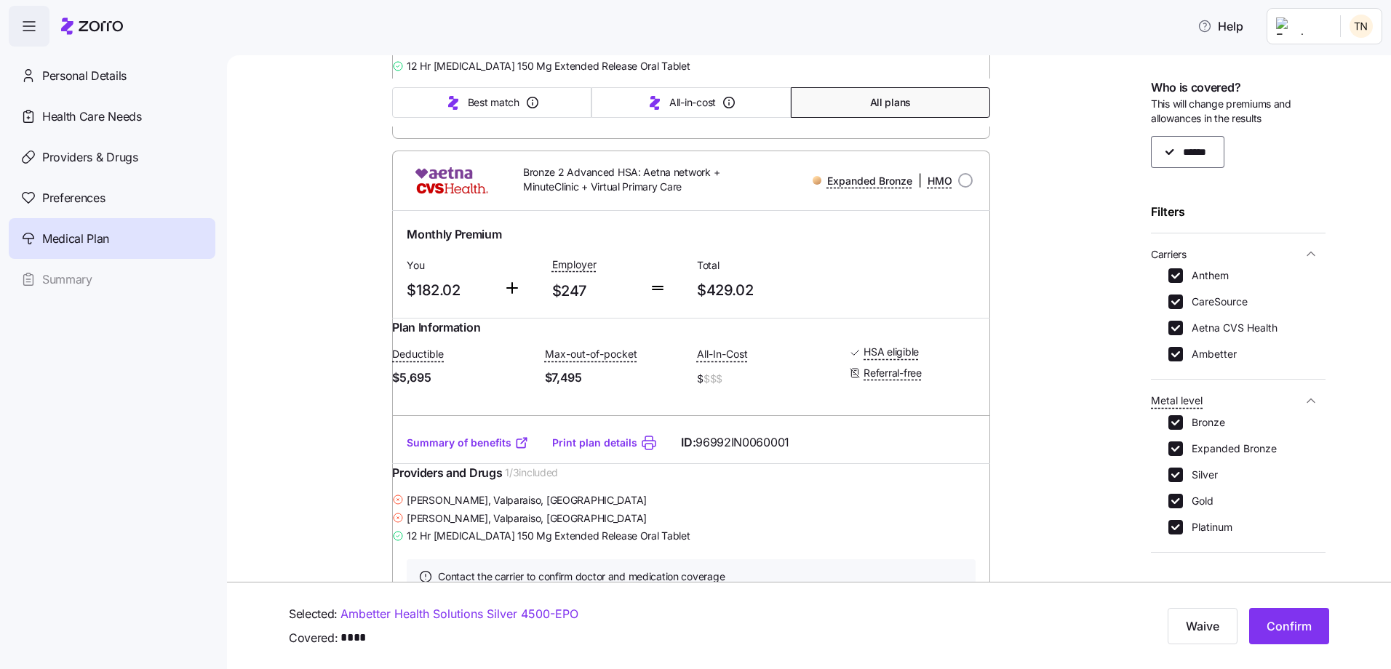
scroll to position [5818, 0]
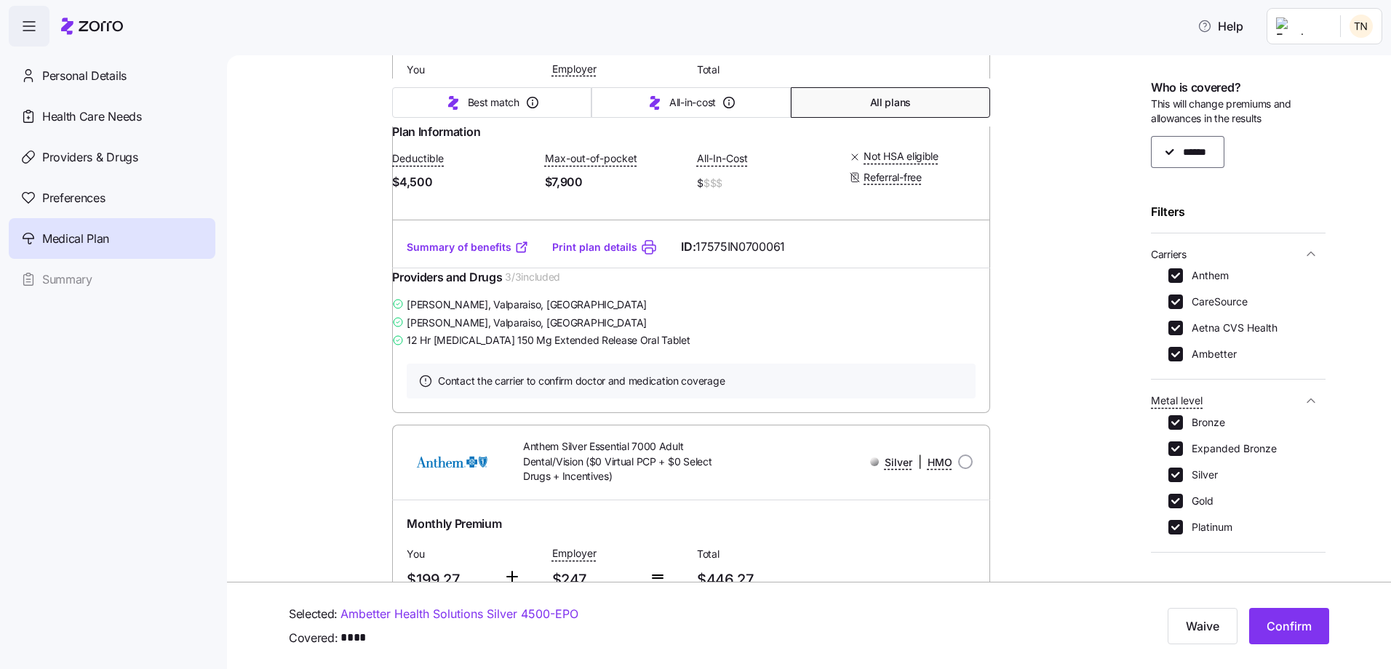
scroll to position [7418, 0]
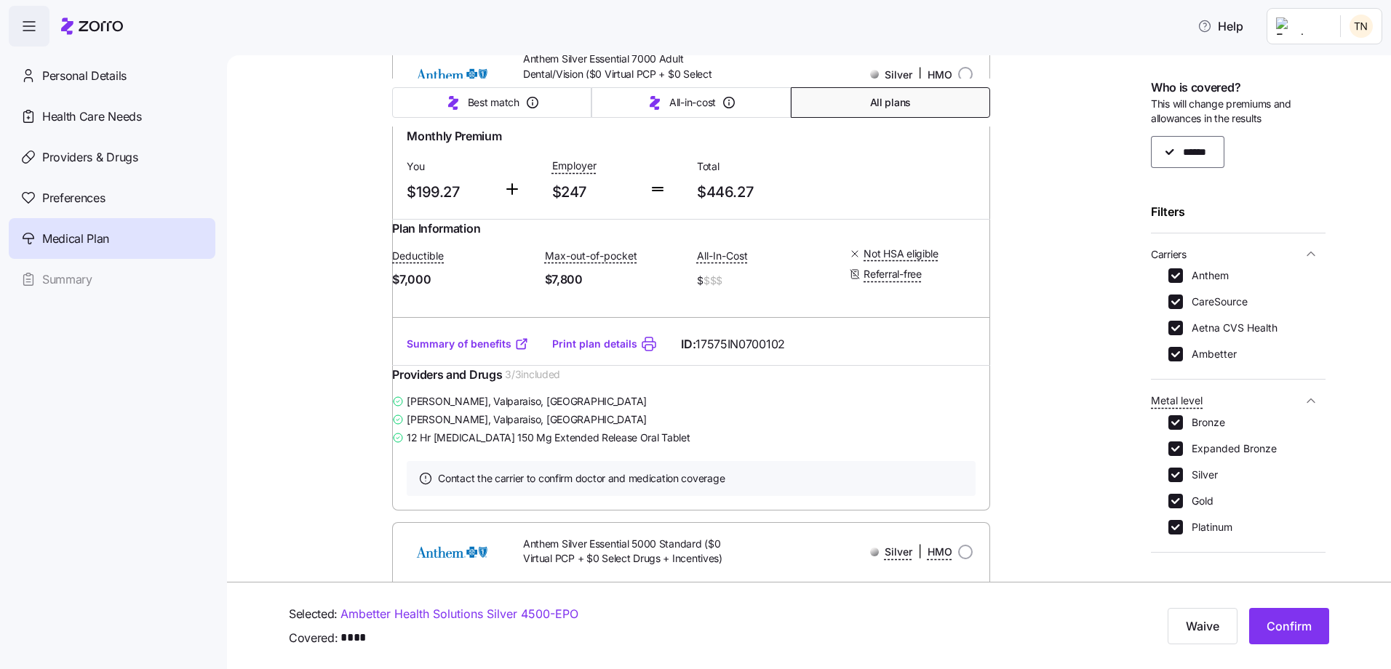
scroll to position [7782, 0]
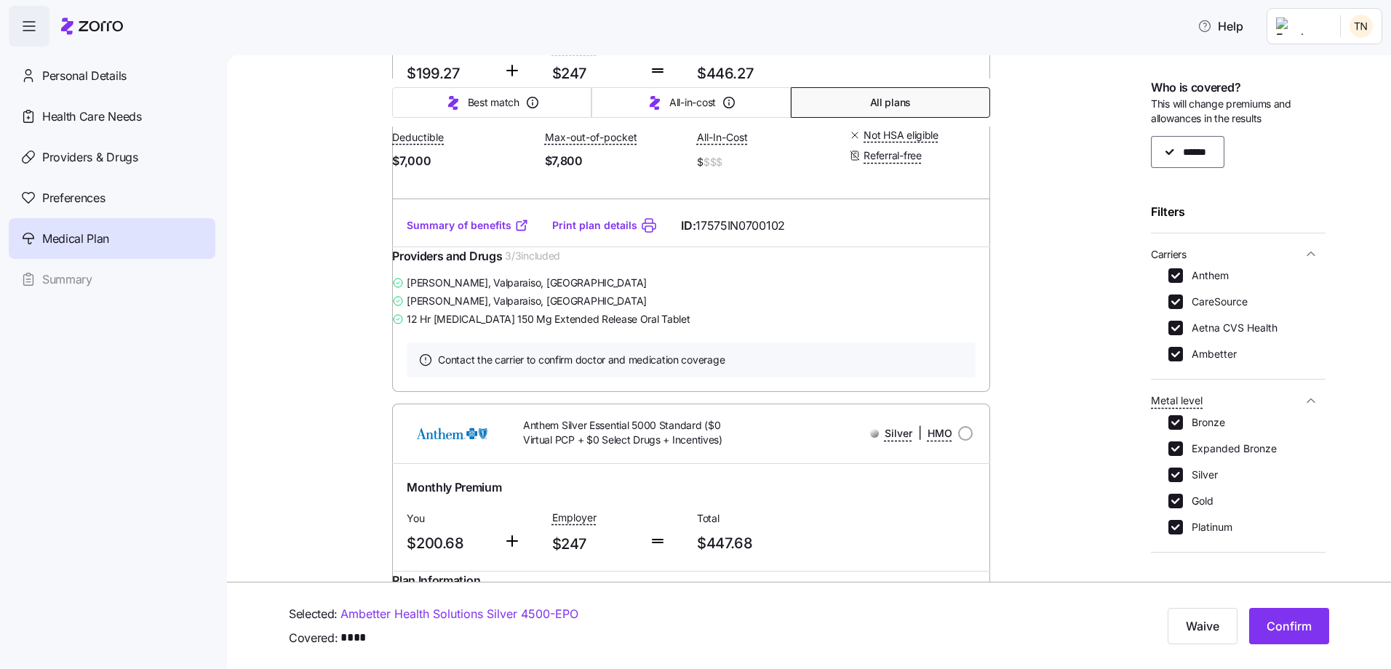
scroll to position [7927, 0]
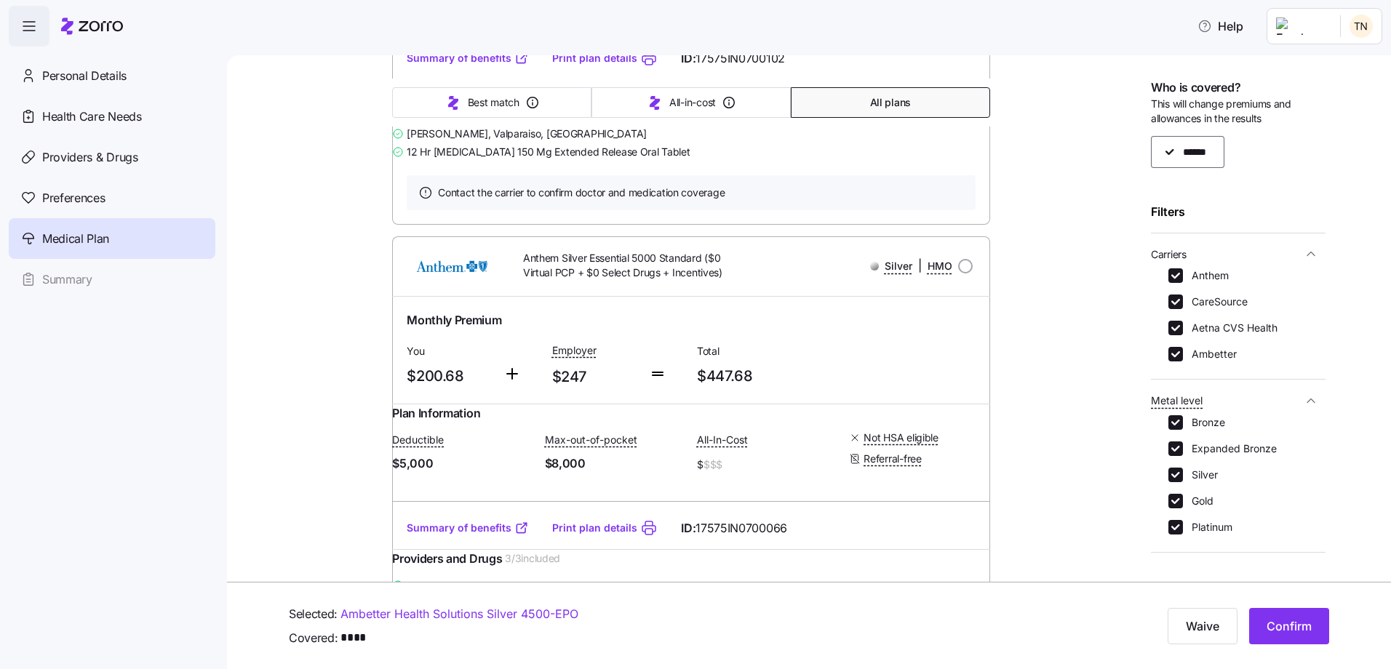
scroll to position [8073, 0]
click at [517, 612] on link "Ambetter Health Solutions Silver 4500 - EPO" at bounding box center [459, 614] width 238 height 18
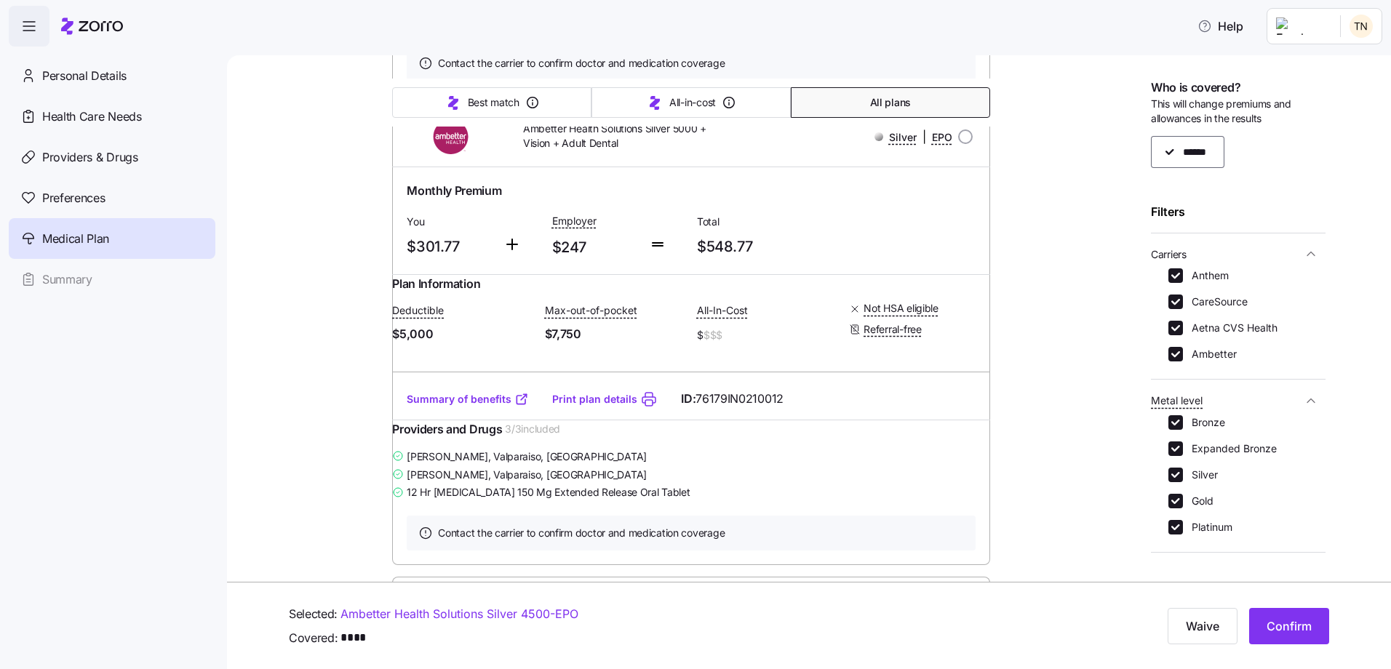
scroll to position [22767, 0]
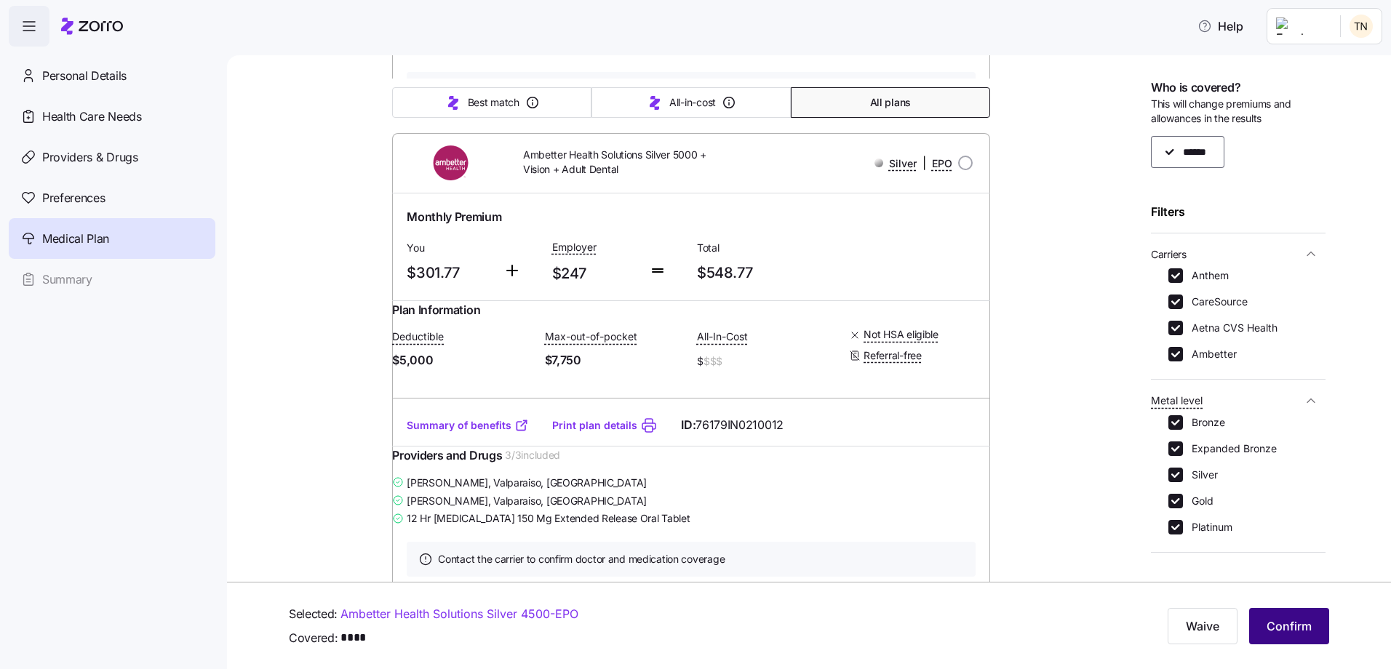
click at [1281, 629] on span "Confirm" at bounding box center [1288, 625] width 45 height 17
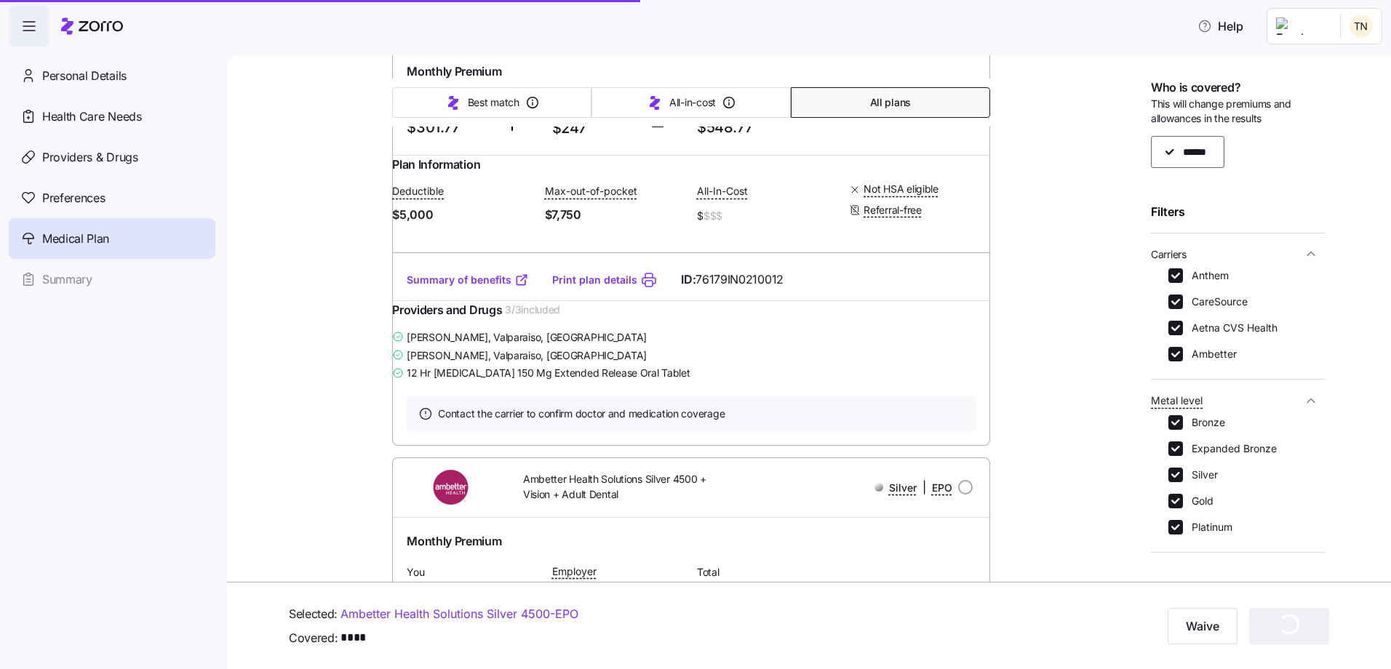
scroll to position [22986, 0]
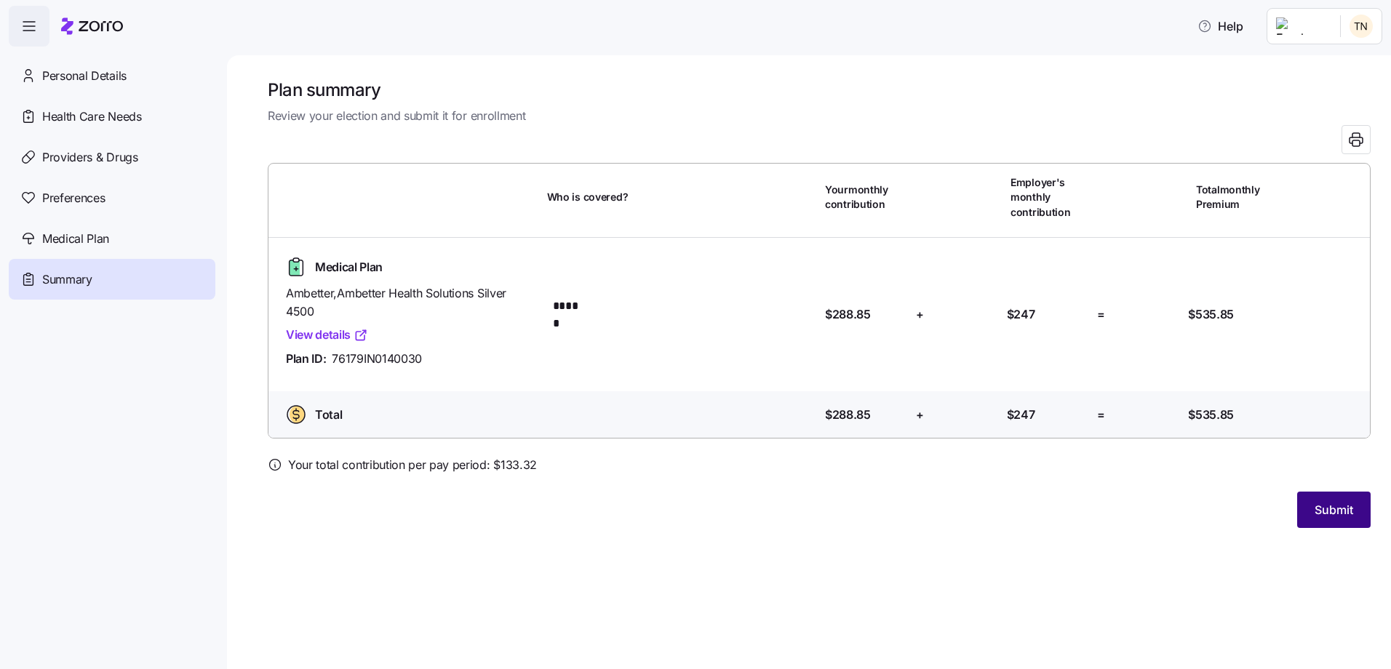
click at [1330, 511] on span "Submit" at bounding box center [1333, 509] width 39 height 17
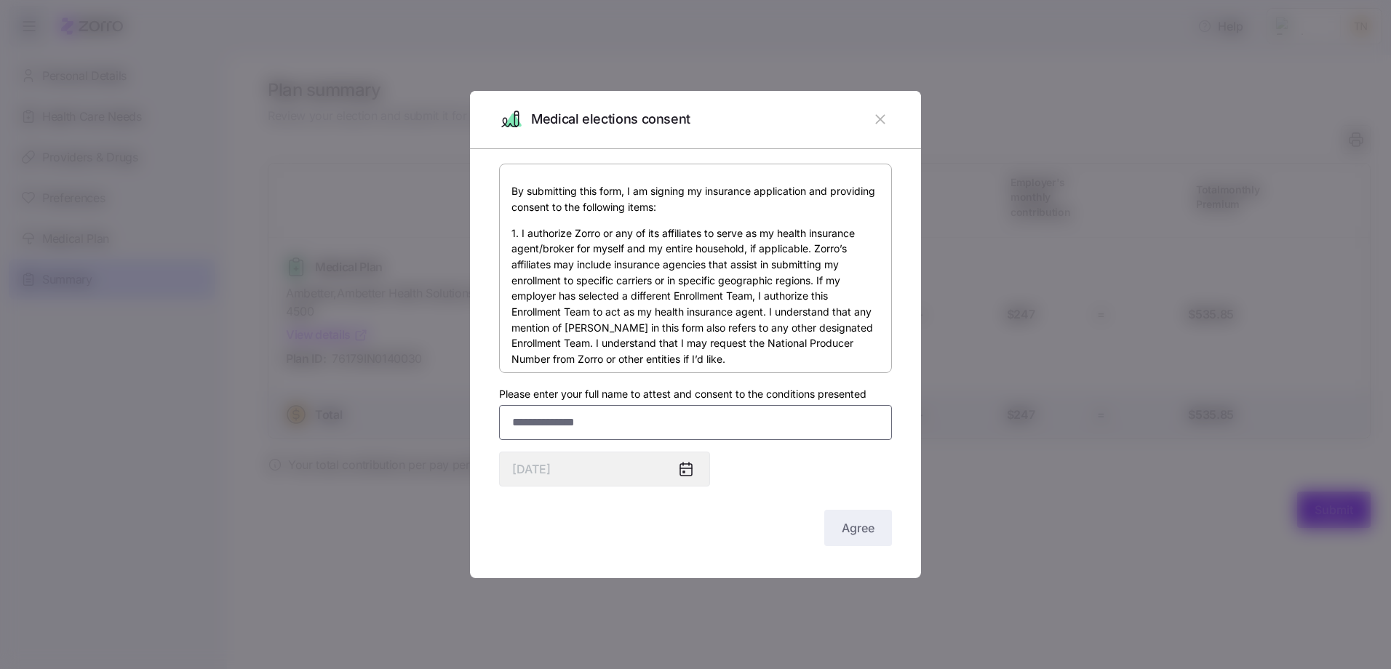
click at [649, 428] on input "Please enter your full name to attest and consent to the conditions presented" at bounding box center [695, 422] width 393 height 35
type input "**********"
click at [872, 530] on span "Agree" at bounding box center [857, 527] width 33 height 17
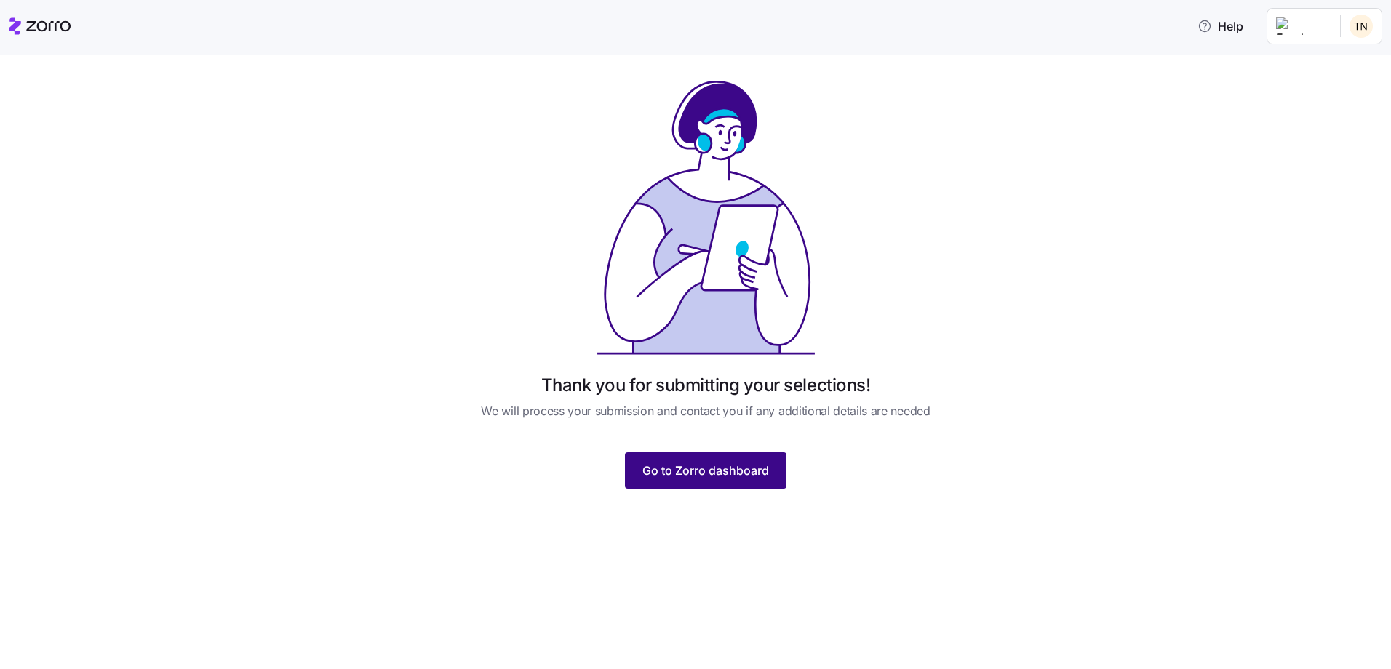
click at [740, 469] on span "Go to Zorro dashboard" at bounding box center [705, 470] width 127 height 17
